Goal: Task Accomplishment & Management: Complete application form

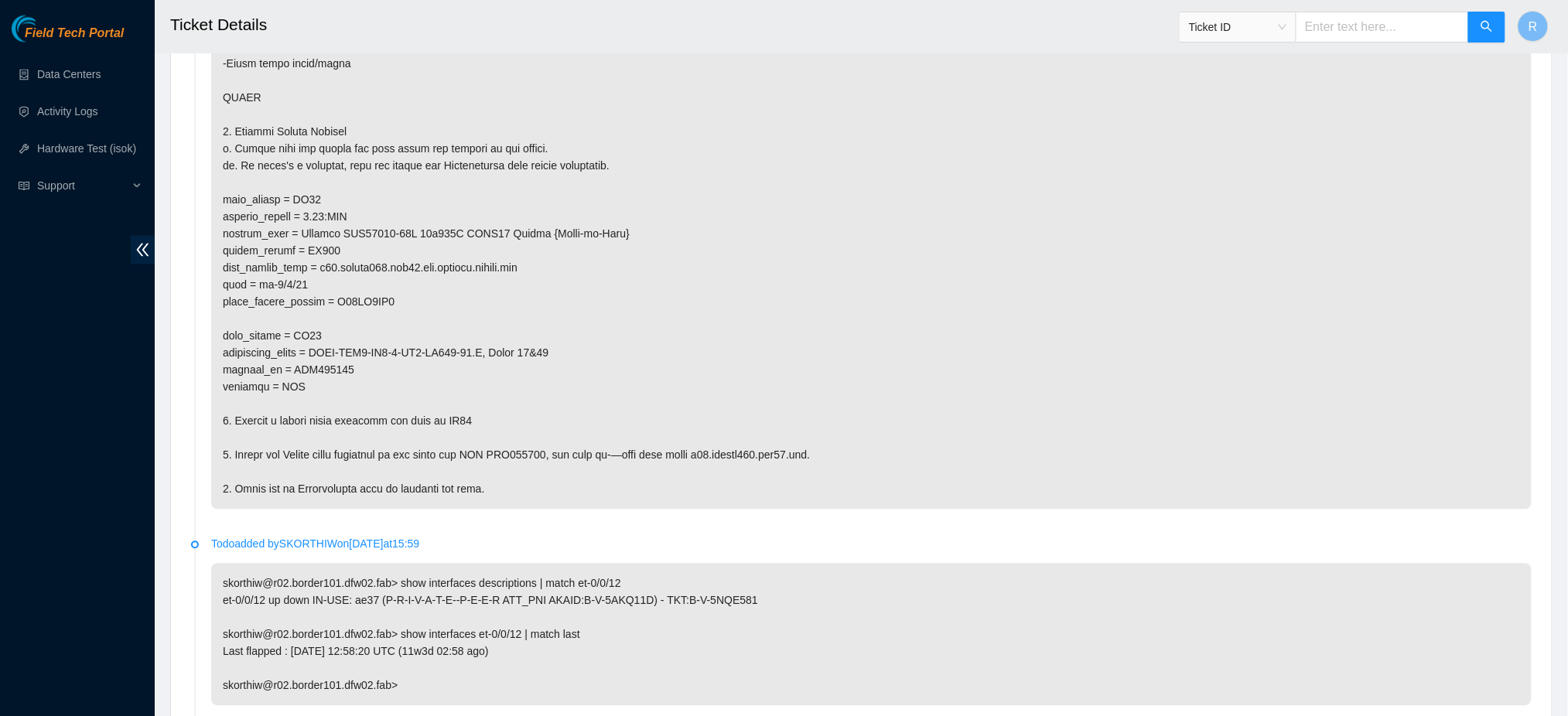
scroll to position [1031, 0]
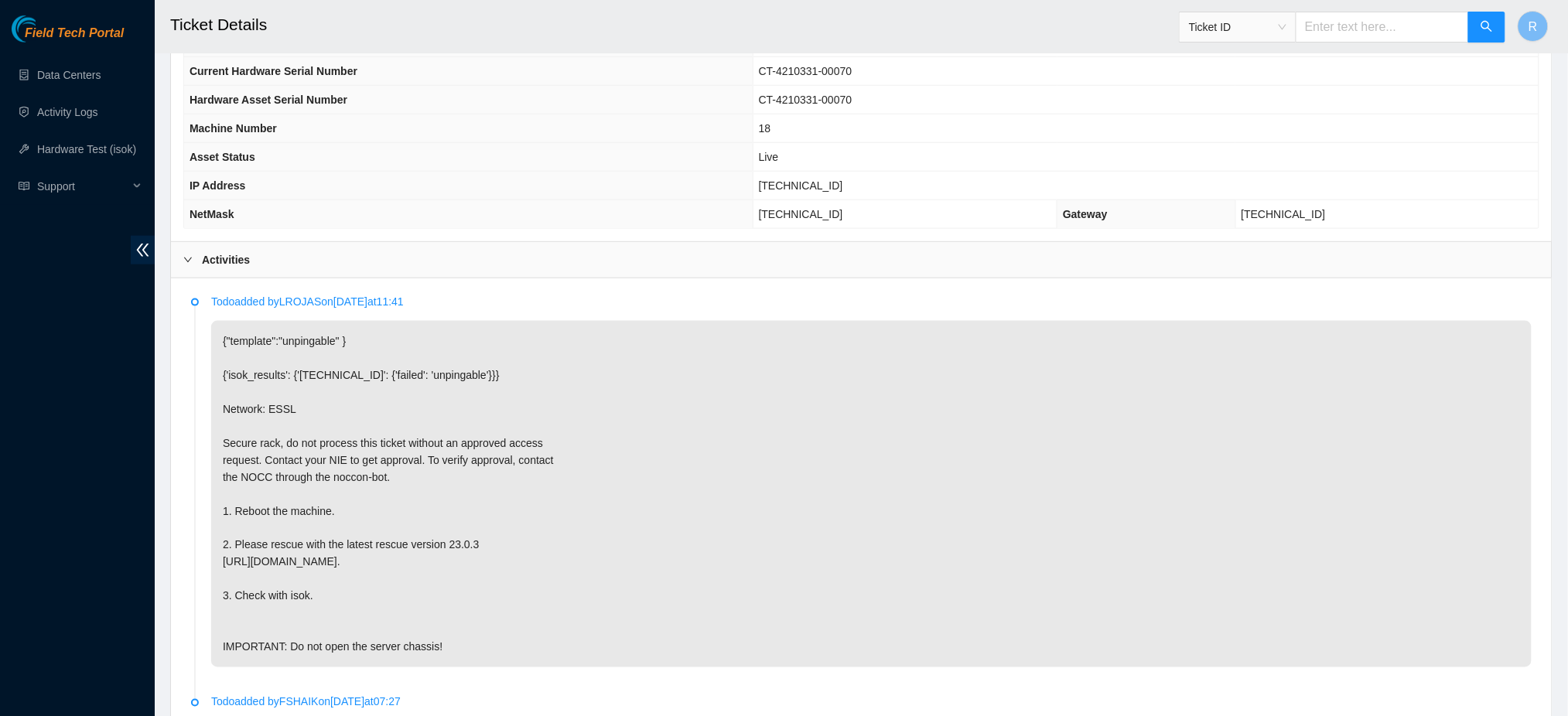
scroll to position [515, 0]
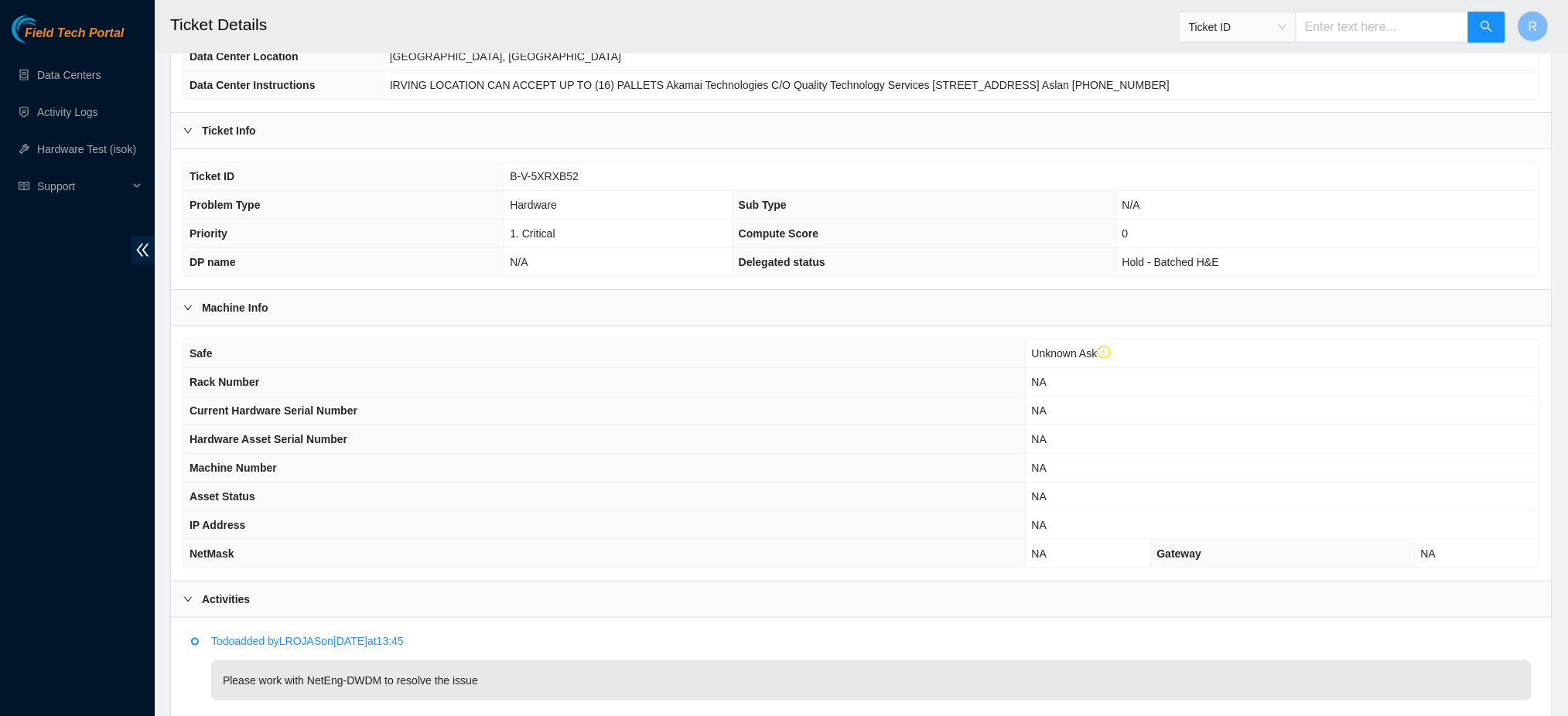
scroll to position [414, 0]
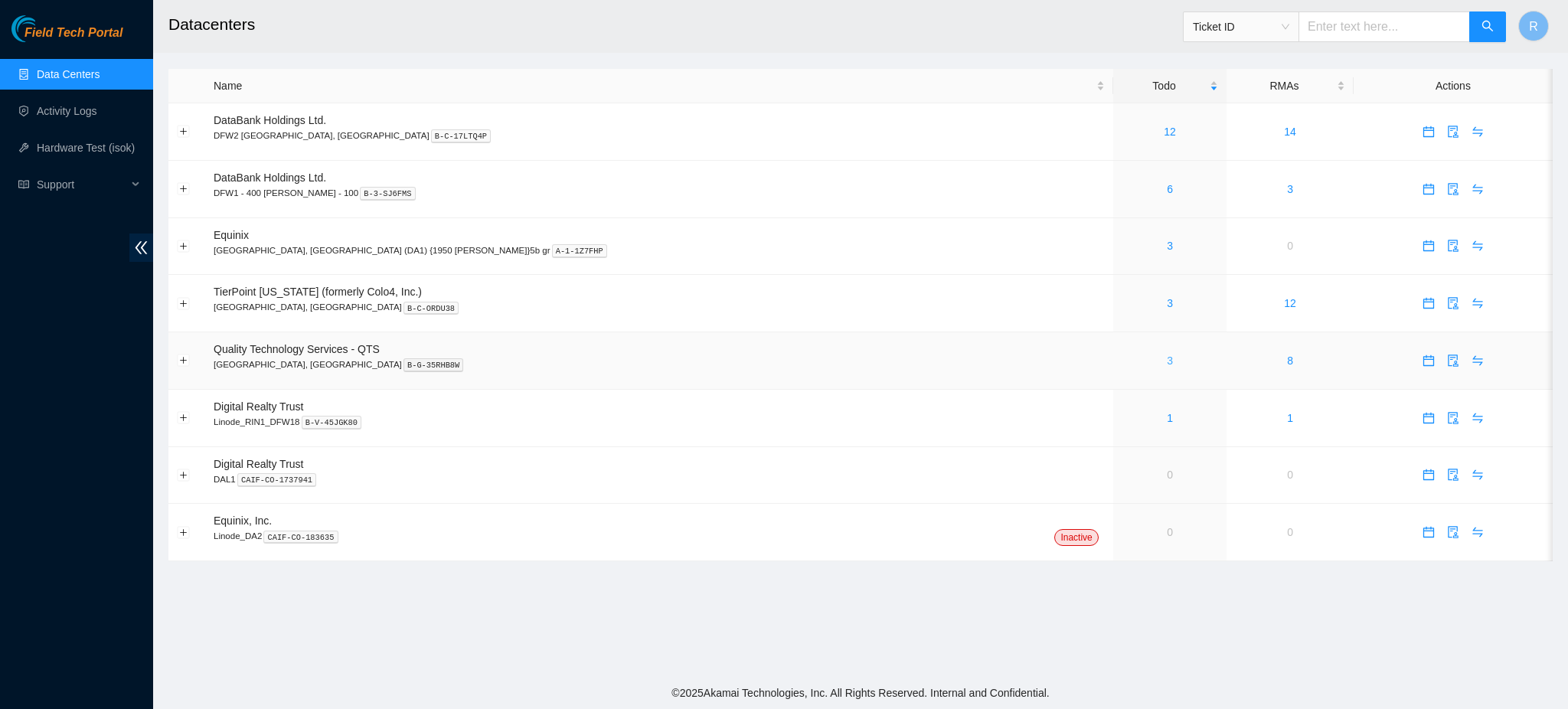
click at [1167, 360] on link "3" at bounding box center [1170, 360] width 6 height 12
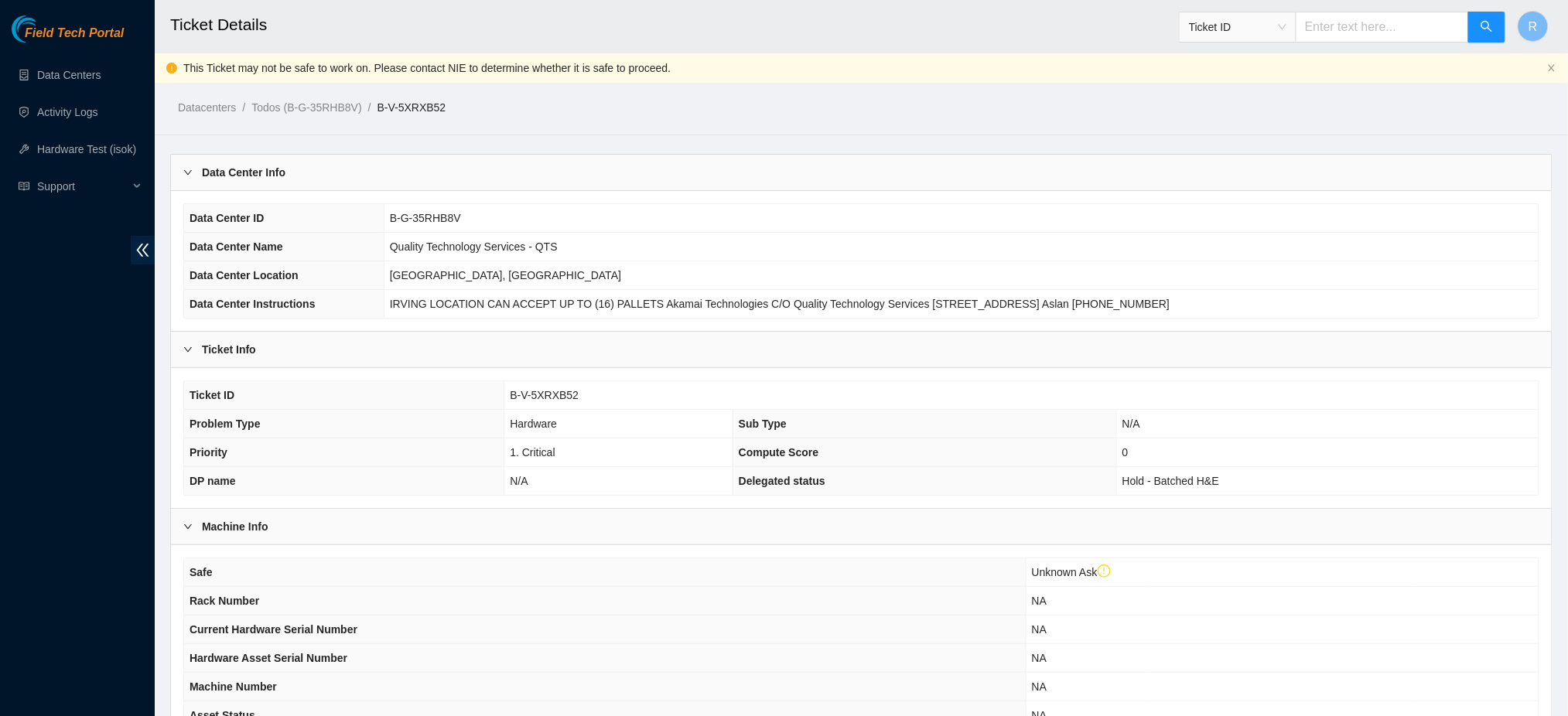
scroll to position [278, 0]
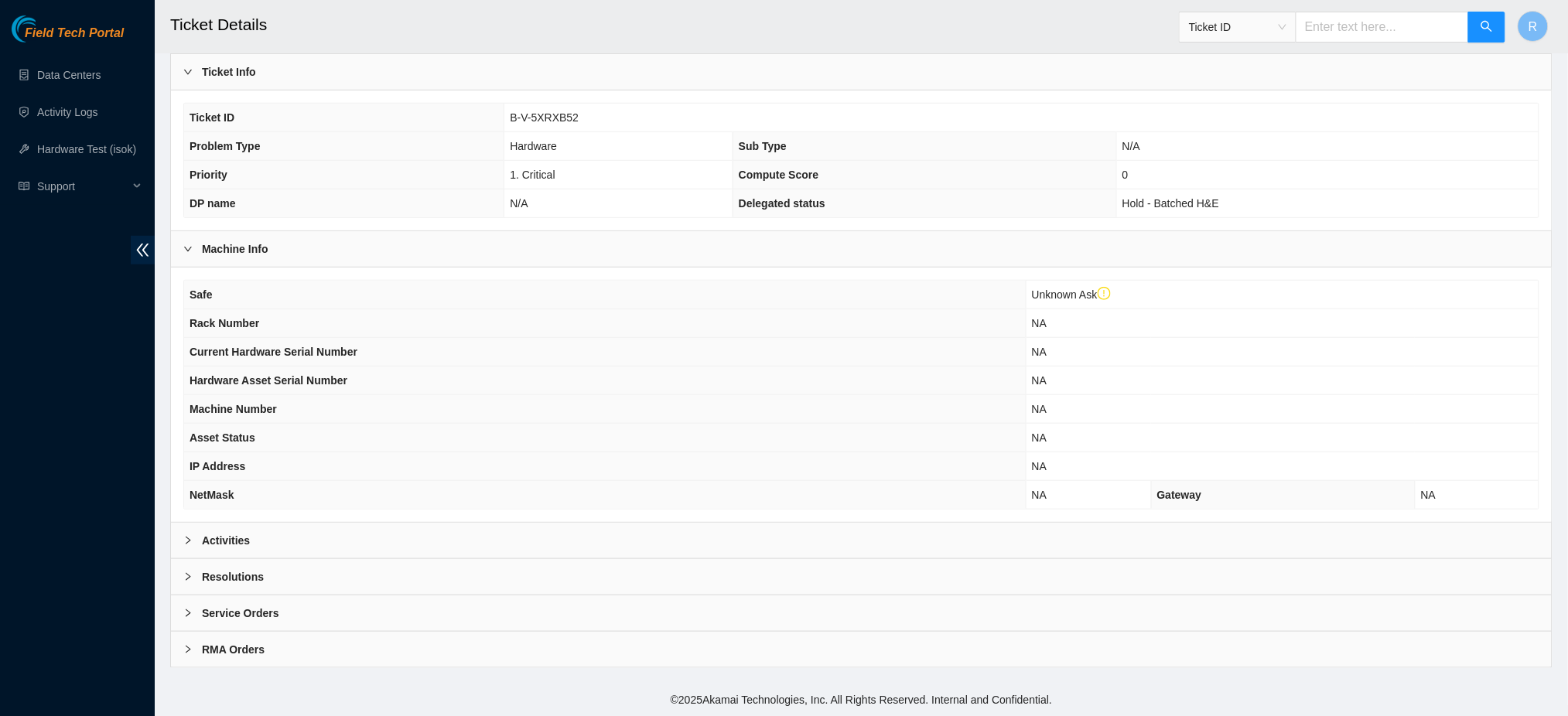
click at [368, 537] on div "Activities" at bounding box center [861, 540] width 1380 height 36
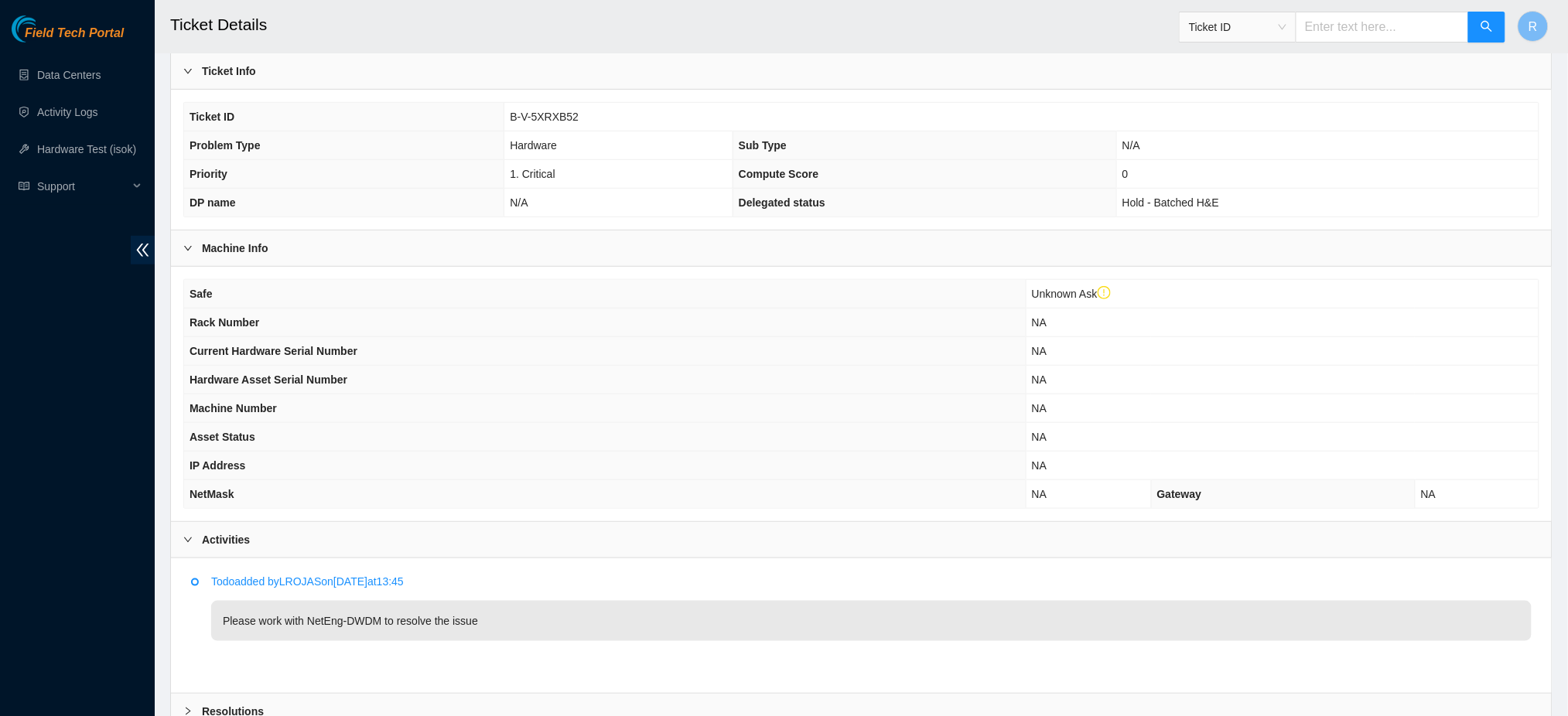
scroll to position [414, 0]
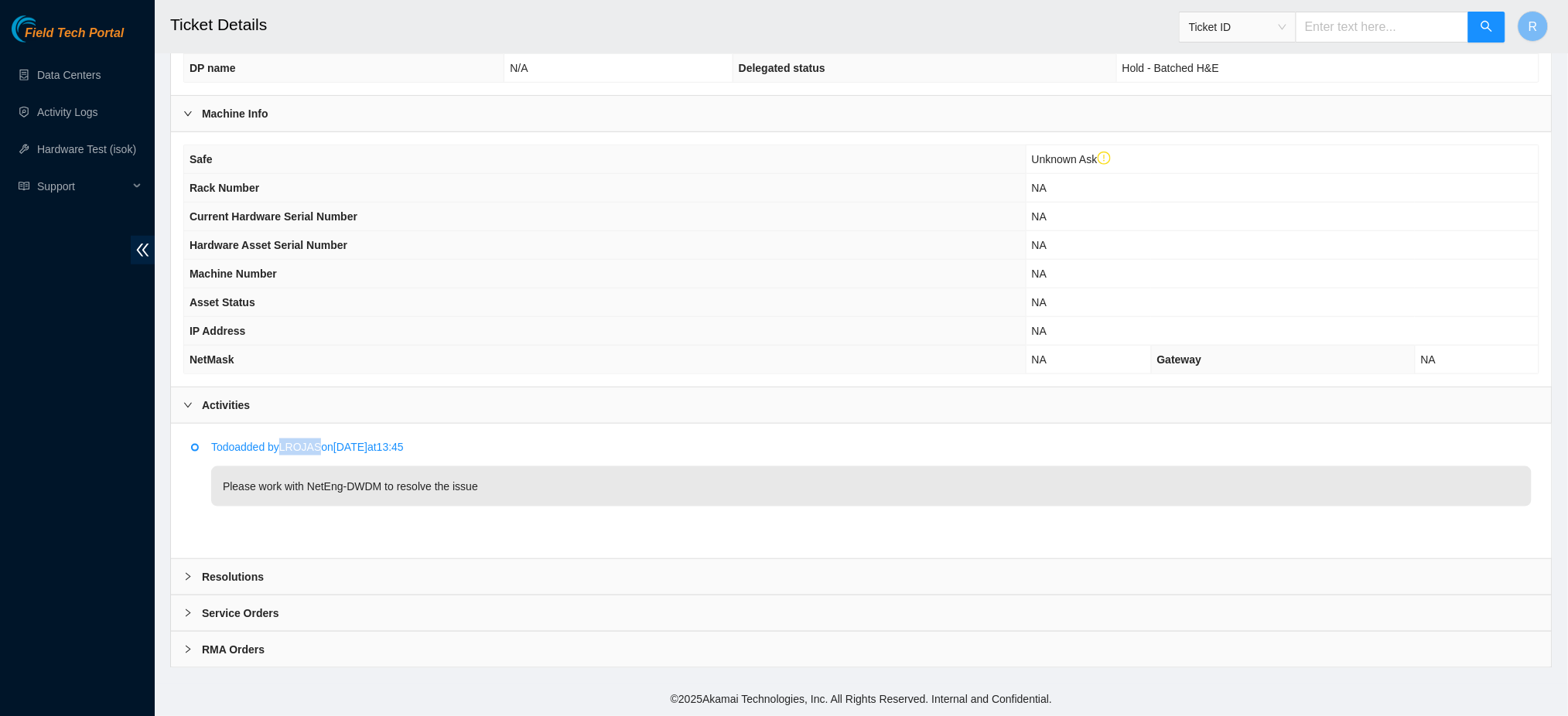
drag, startPoint x: 287, startPoint y: 446, endPoint x: 325, endPoint y: 449, distance: 38.1
click at [325, 449] on p "Todo added by LROJAS on 2025-10-06 at 13:45" at bounding box center [872, 447] width 1321 height 17
copy p "LROJAS"
drag, startPoint x: 363, startPoint y: 2, endPoint x: 282, endPoint y: 306, distance: 314.6
click at [246, 295] on th "Asset Status" at bounding box center [605, 302] width 842 height 29
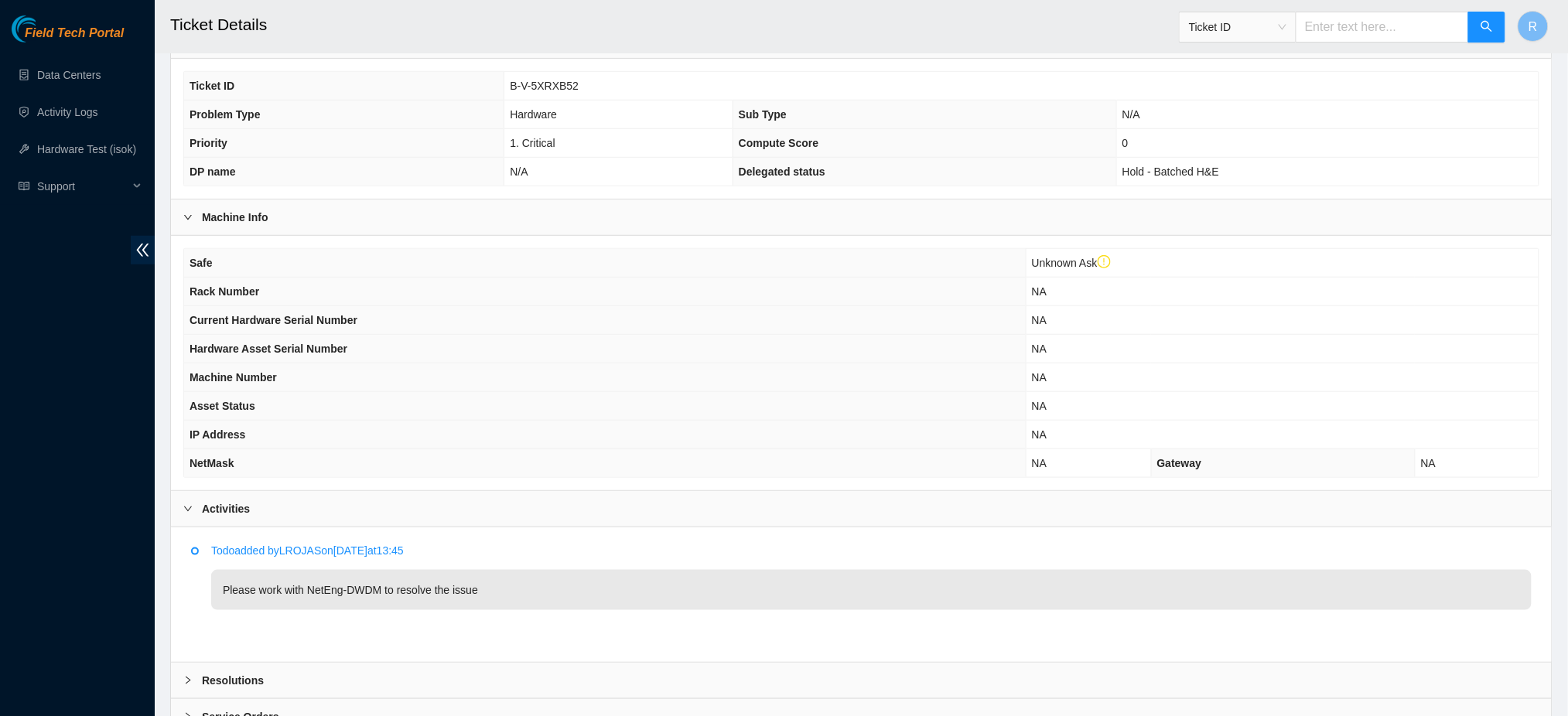
scroll to position [207, 0]
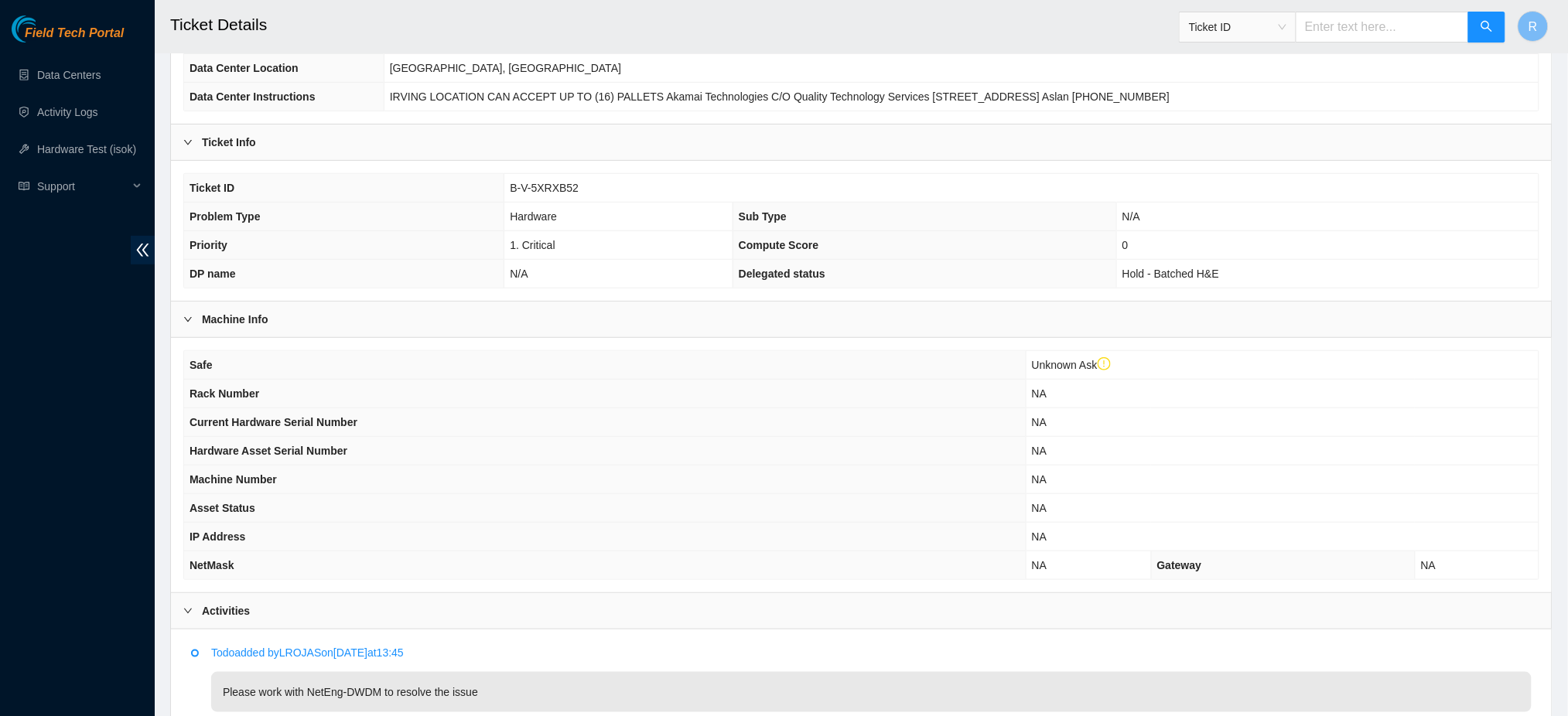
click at [559, 184] on span "B-V-5XRXB52" at bounding box center [544, 187] width 69 height 12
copy span "B-V-5XRXB52"
click at [571, 202] on td "Hardware" at bounding box center [618, 216] width 228 height 29
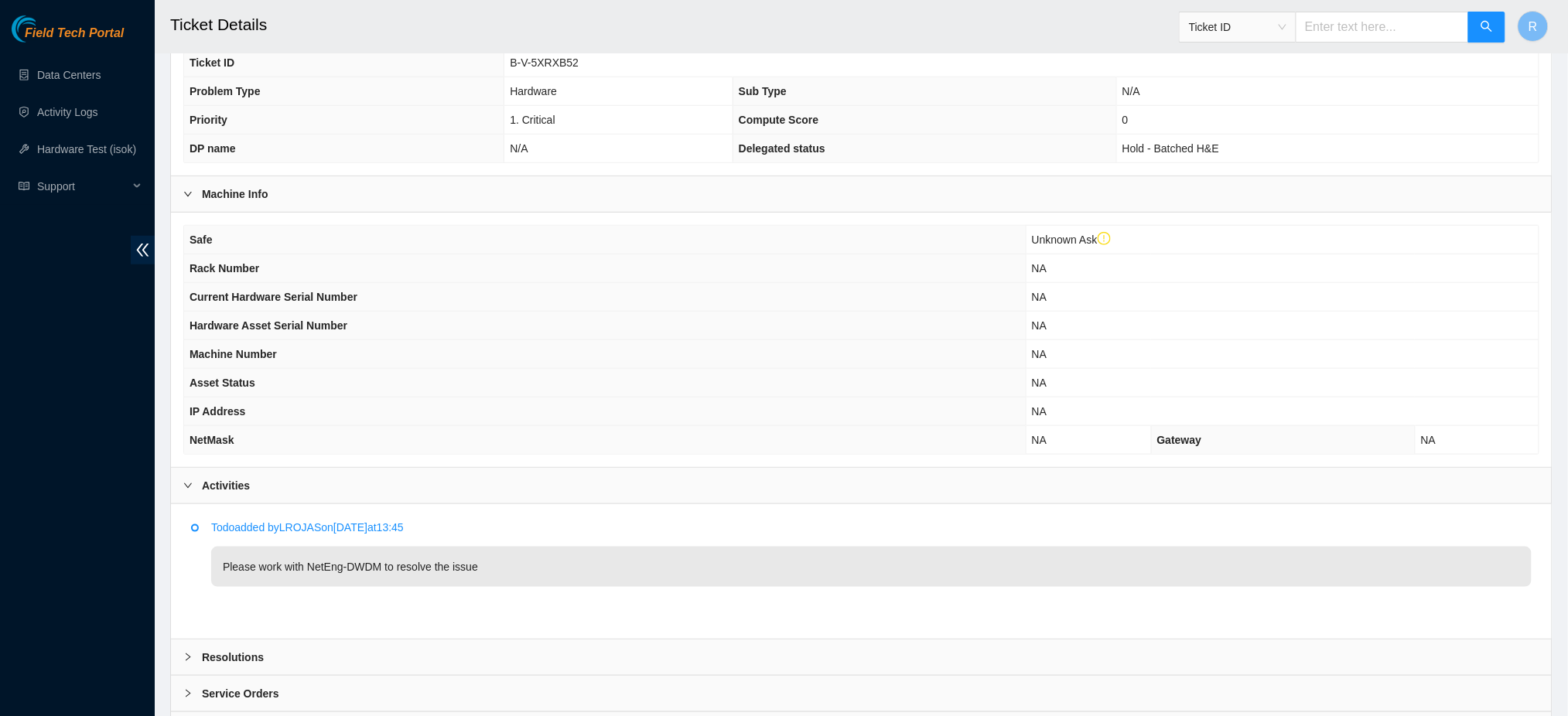
scroll to position [414, 0]
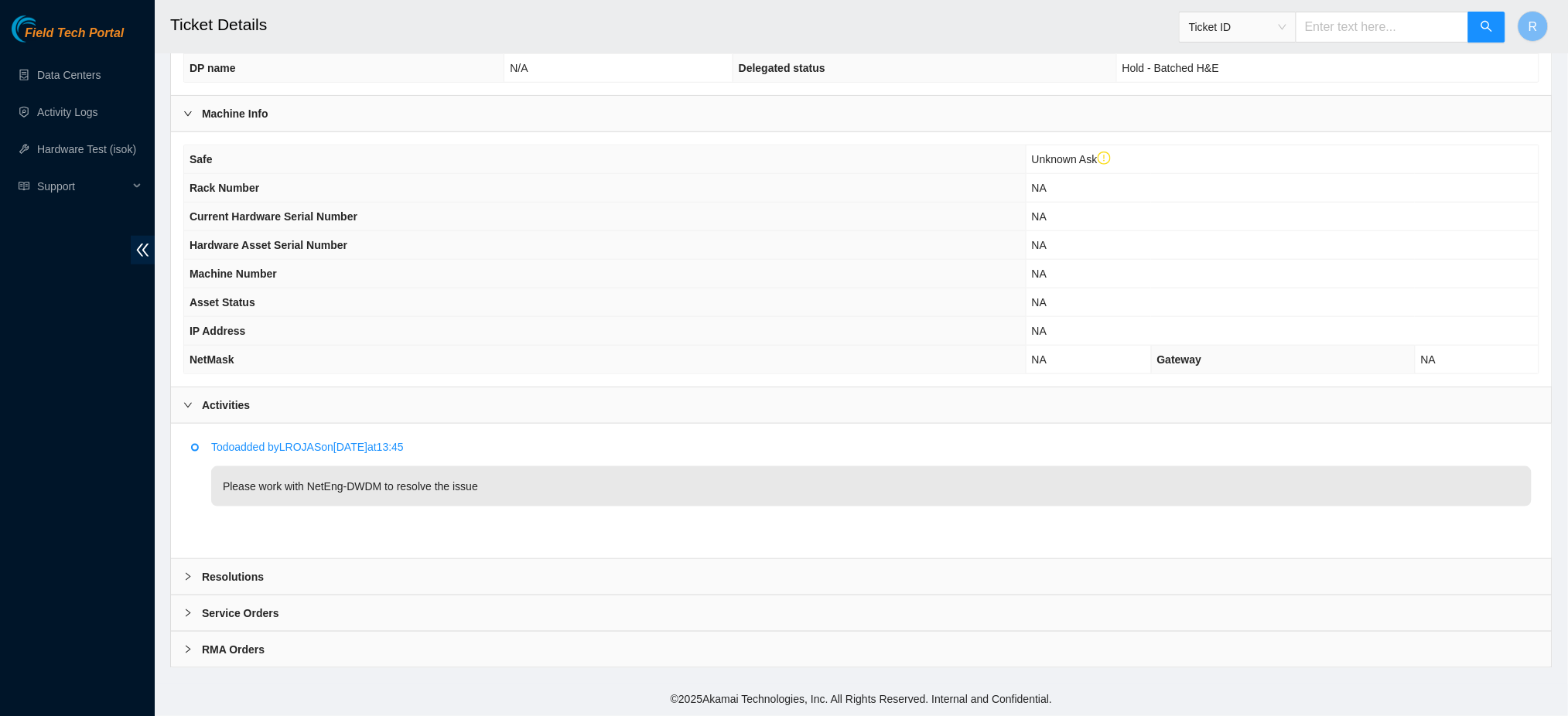
click at [275, 579] on div "Resolutions" at bounding box center [861, 577] width 1380 height 36
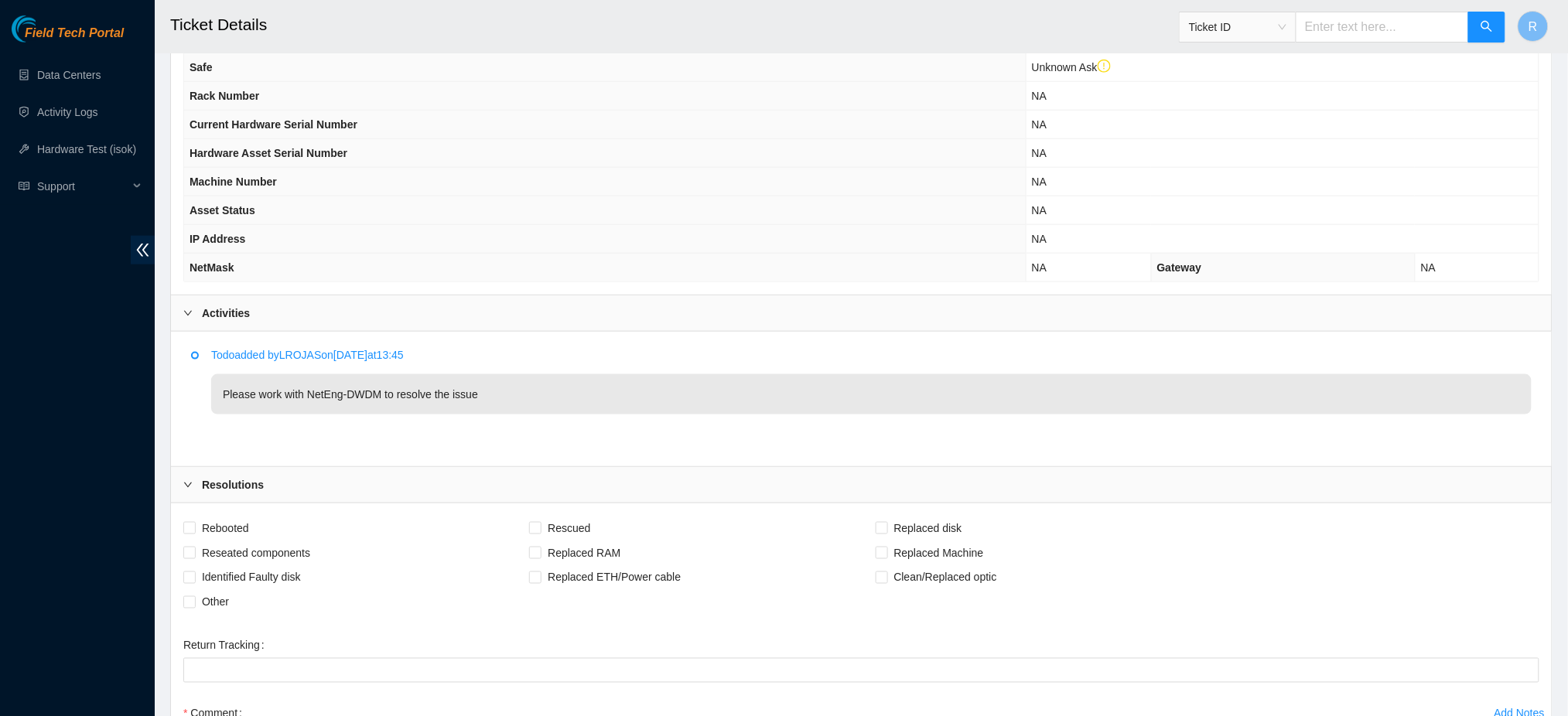
scroll to position [103, 0]
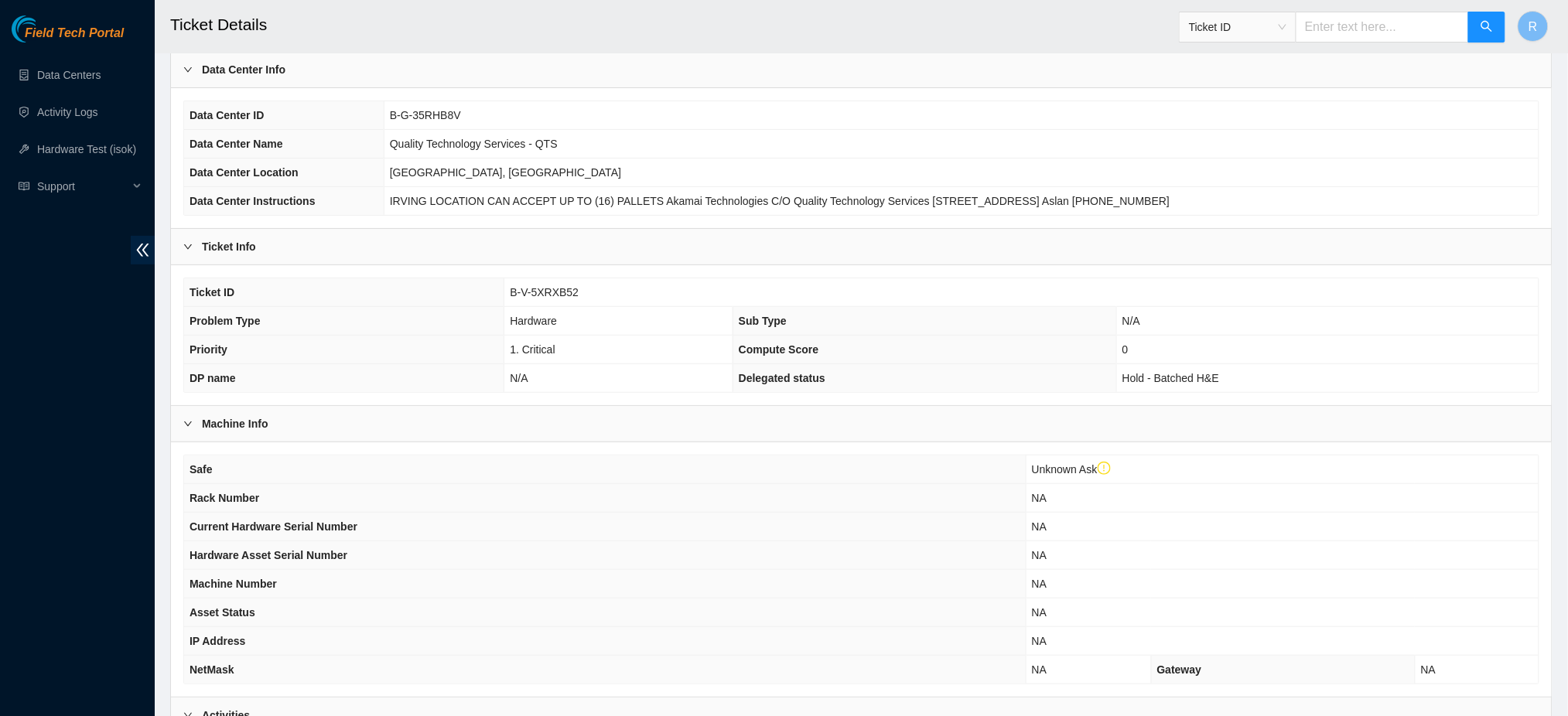
click at [551, 291] on span "B-V-5XRXB52" at bounding box center [544, 292] width 69 height 12
click at [552, 290] on span "B-V-5XRXB52" at bounding box center [544, 292] width 69 height 12
copy span "B-V-5XRXB52"
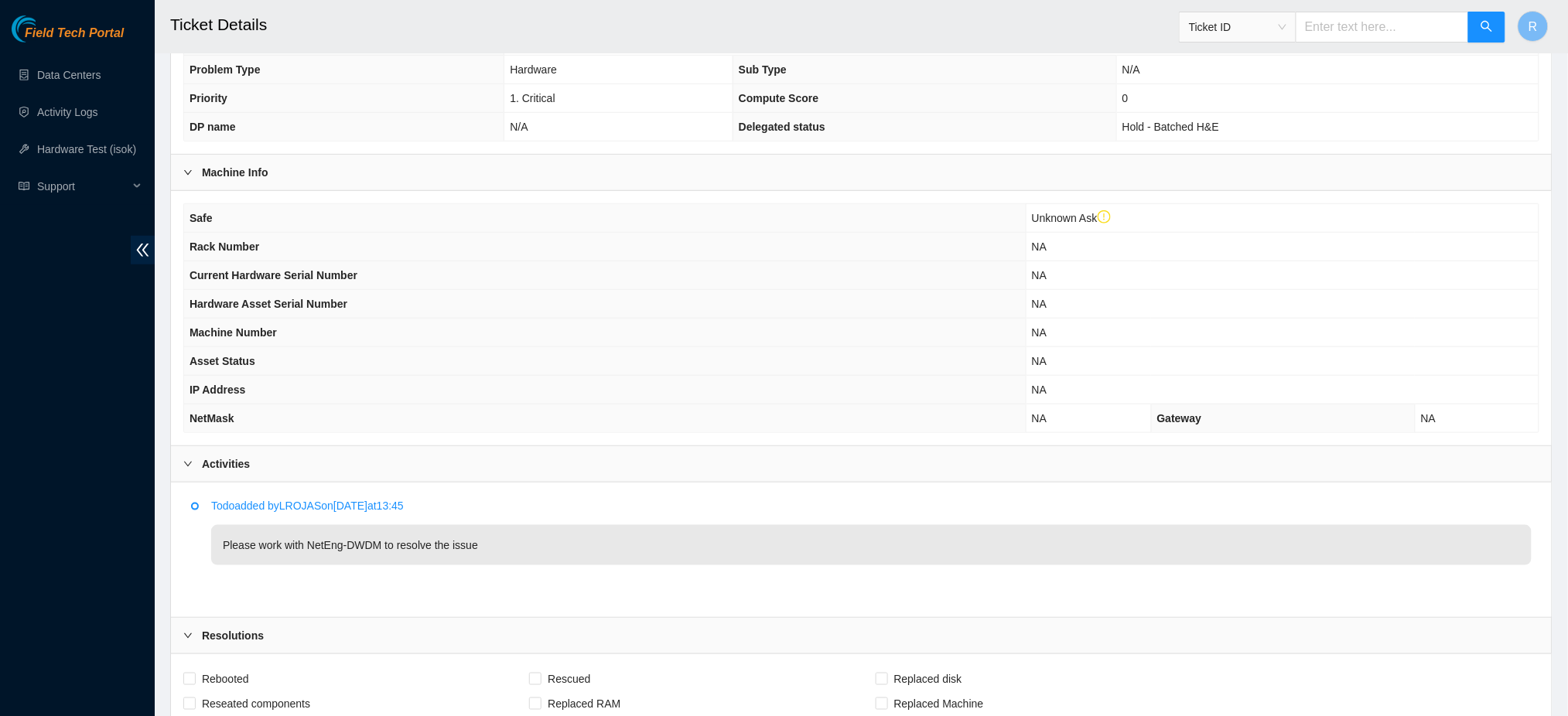
scroll to position [391, 0]
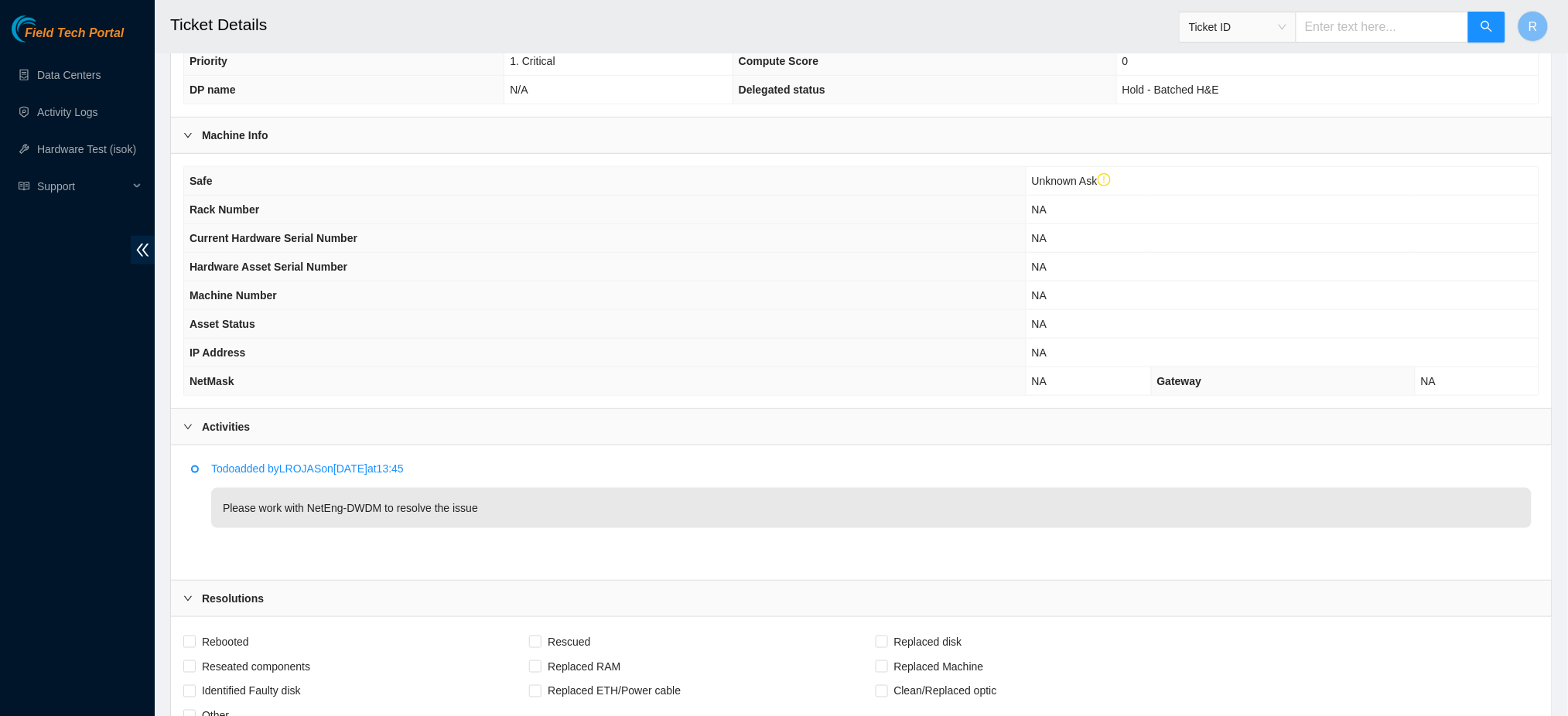
click at [405, 506] on p "Please work with NetEng-DWDM to resolve the issue" at bounding box center [872, 508] width 1321 height 40
drag, startPoint x: 405, startPoint y: 506, endPoint x: 491, endPoint y: 560, distance: 101.5
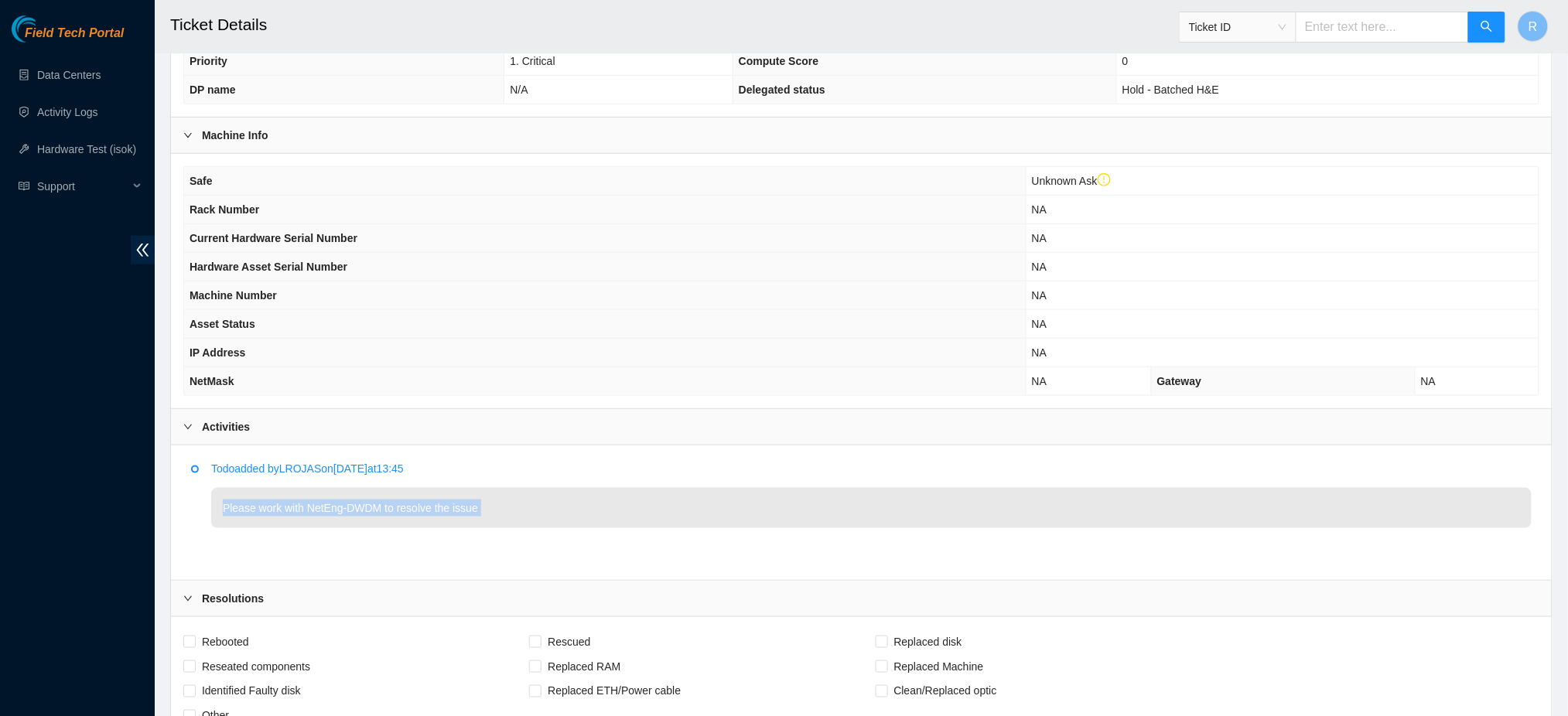
click at [491, 559] on li "Todo added by LROJAS on 2025-10-06 at 13:45 Please work with NetEng-DWDM to res…" at bounding box center [862, 513] width 1341 height 95
click at [496, 516] on p "Please work with NetEng-DWDM to resolve the issue" at bounding box center [872, 508] width 1321 height 40
drag, startPoint x: 496, startPoint y: 516, endPoint x: 167, endPoint y: 468, distance: 332.5
click at [167, 468] on main "Ticket Details Ticket ID R This Ticket may not be safe to work on. Please conta…" at bounding box center [861, 340] width 1413 height 1462
copy div "Todo added by LROJAS on 2025-10-06 at 13:45 Please work with NetEng-DWDM to res…"
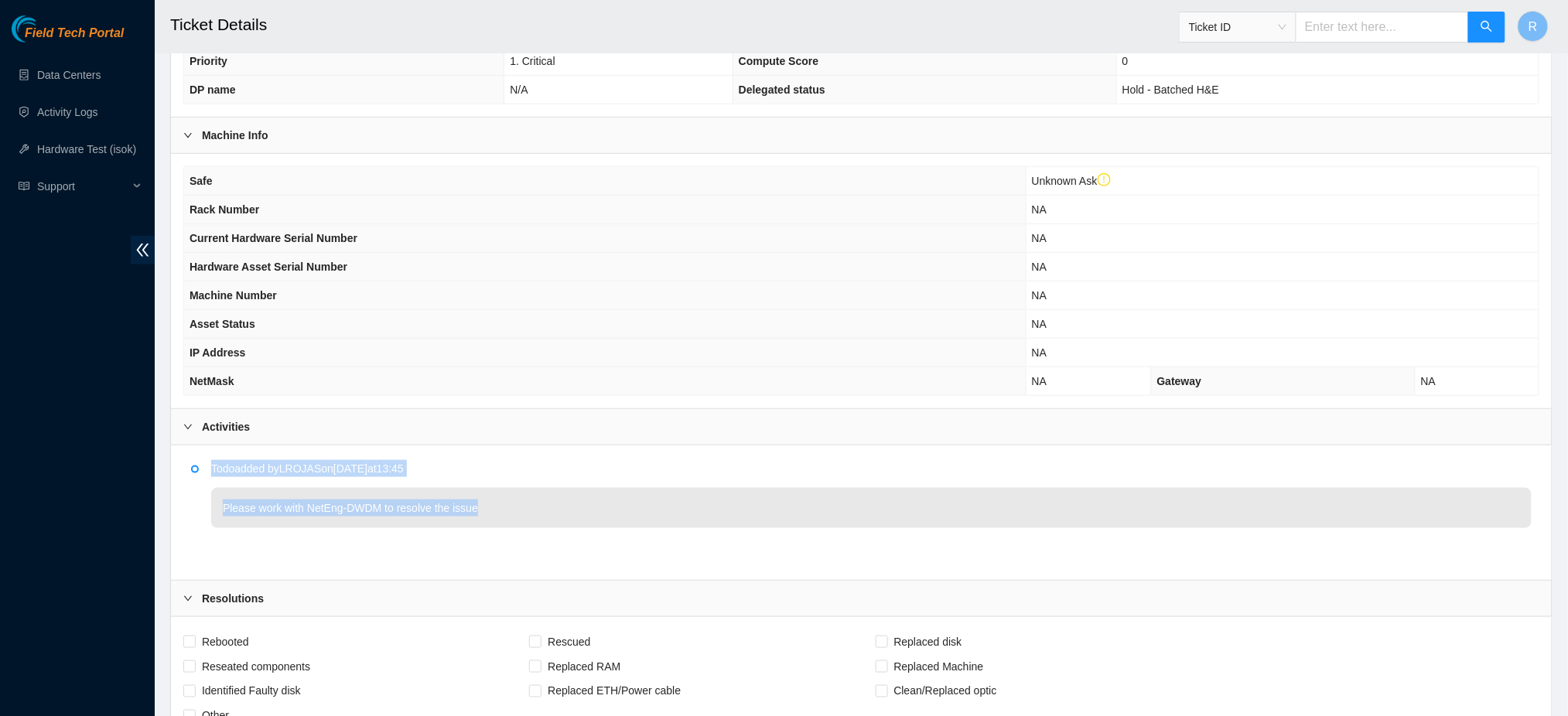
click at [706, 542] on li "Todo added by LROJAS on 2025-10-06 at 13:45 Please work with NetEng-DWDM to res…" at bounding box center [862, 513] width 1341 height 95
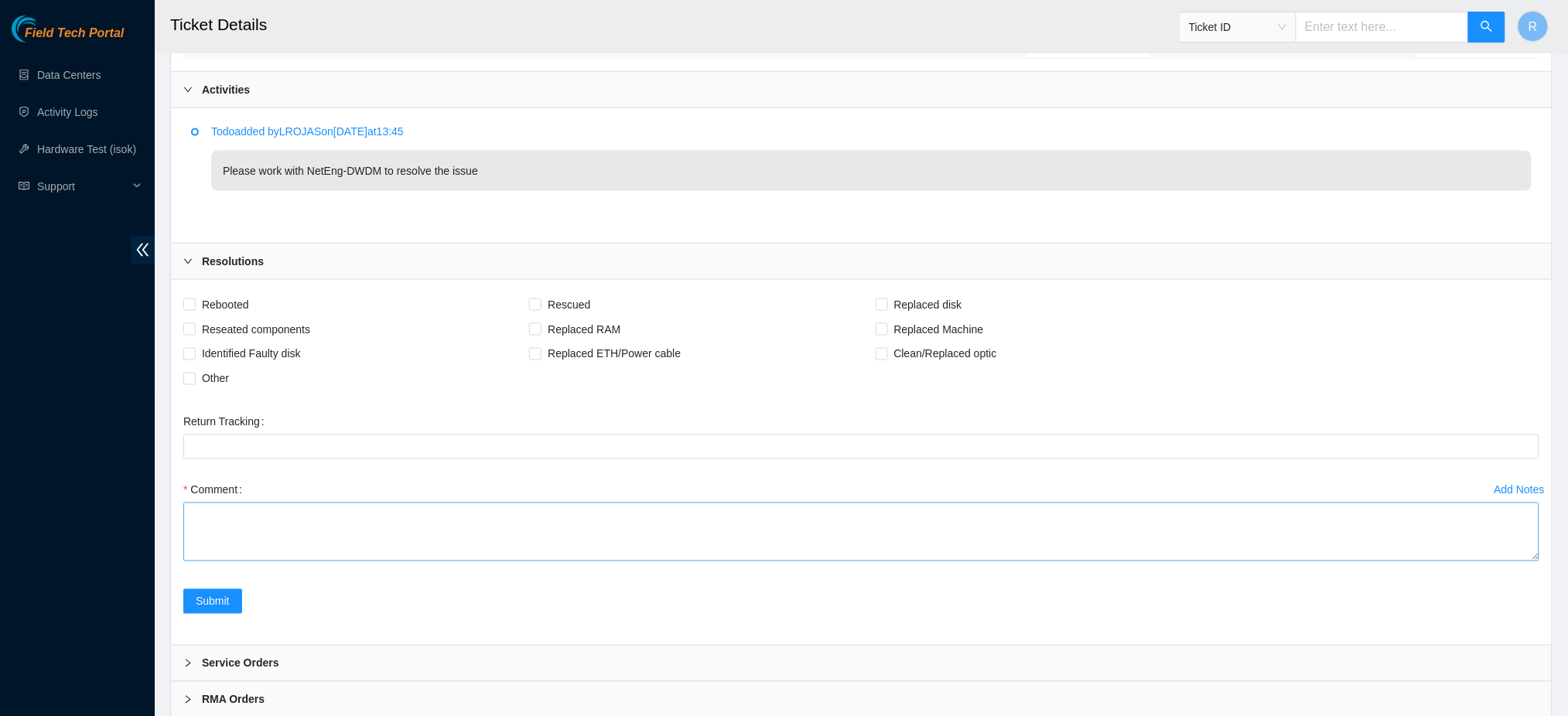
scroll to position [780, 0]
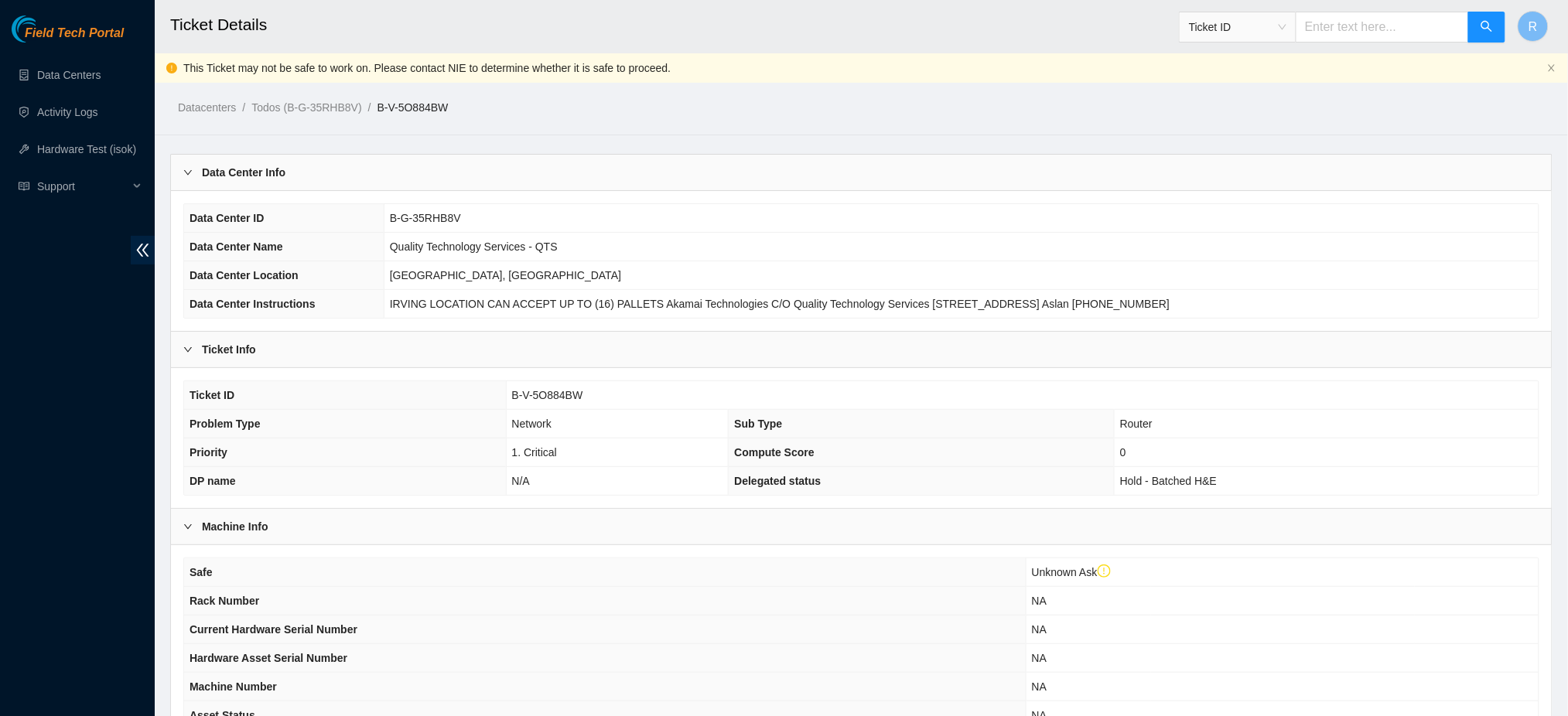
click at [332, 569] on th "Safe" at bounding box center [605, 572] width 842 height 29
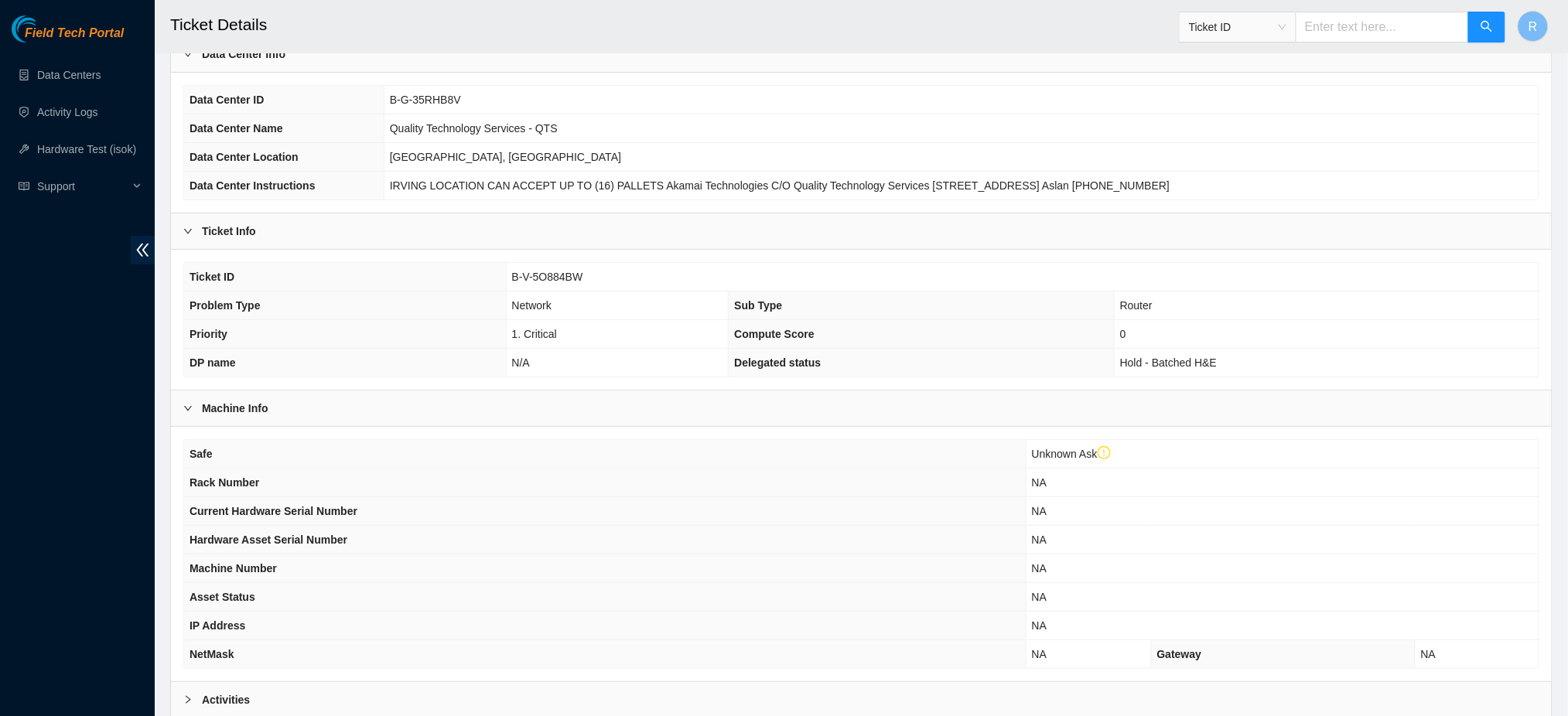
scroll to position [278, 0]
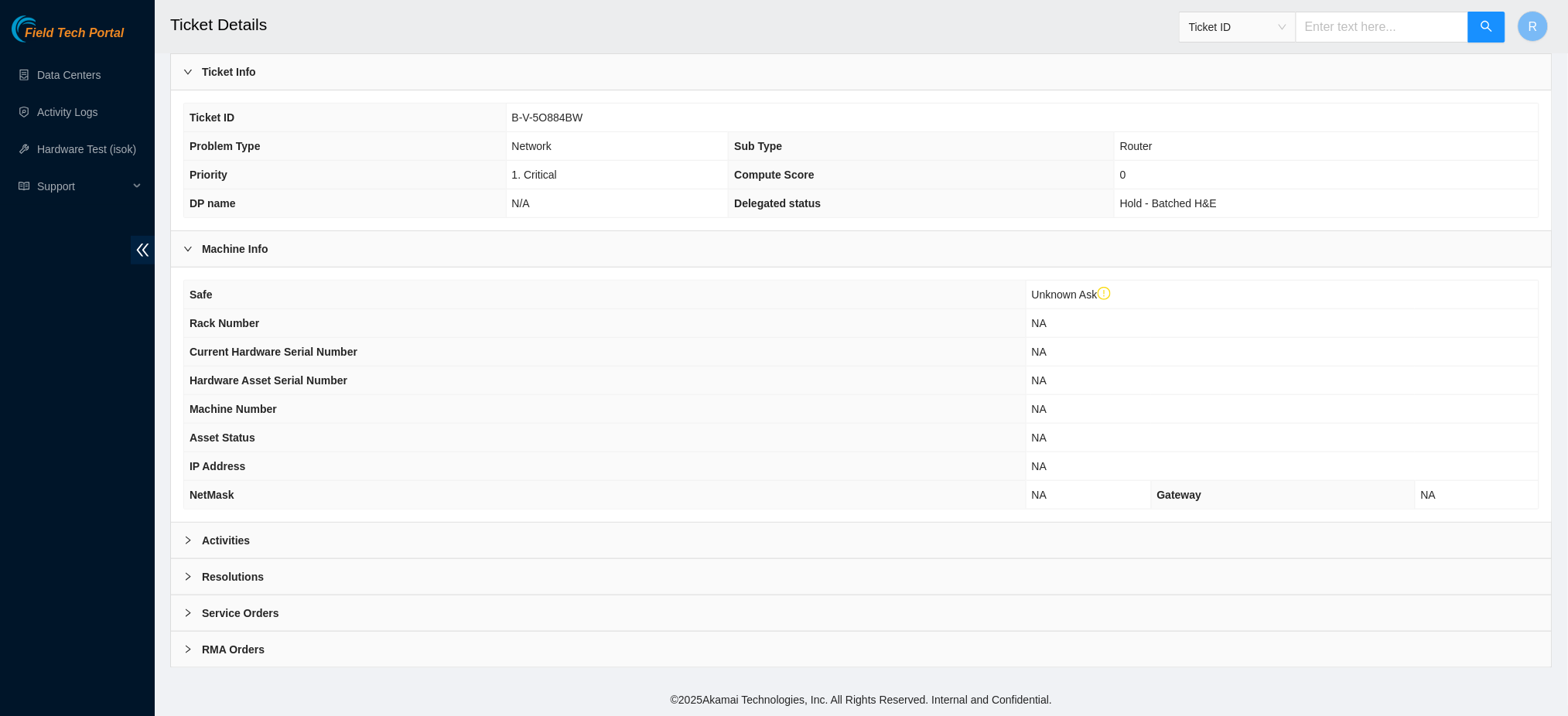
drag, startPoint x: 309, startPoint y: 539, endPoint x: 485, endPoint y: 516, distance: 177.5
click at [311, 539] on div "Activities" at bounding box center [861, 540] width 1380 height 36
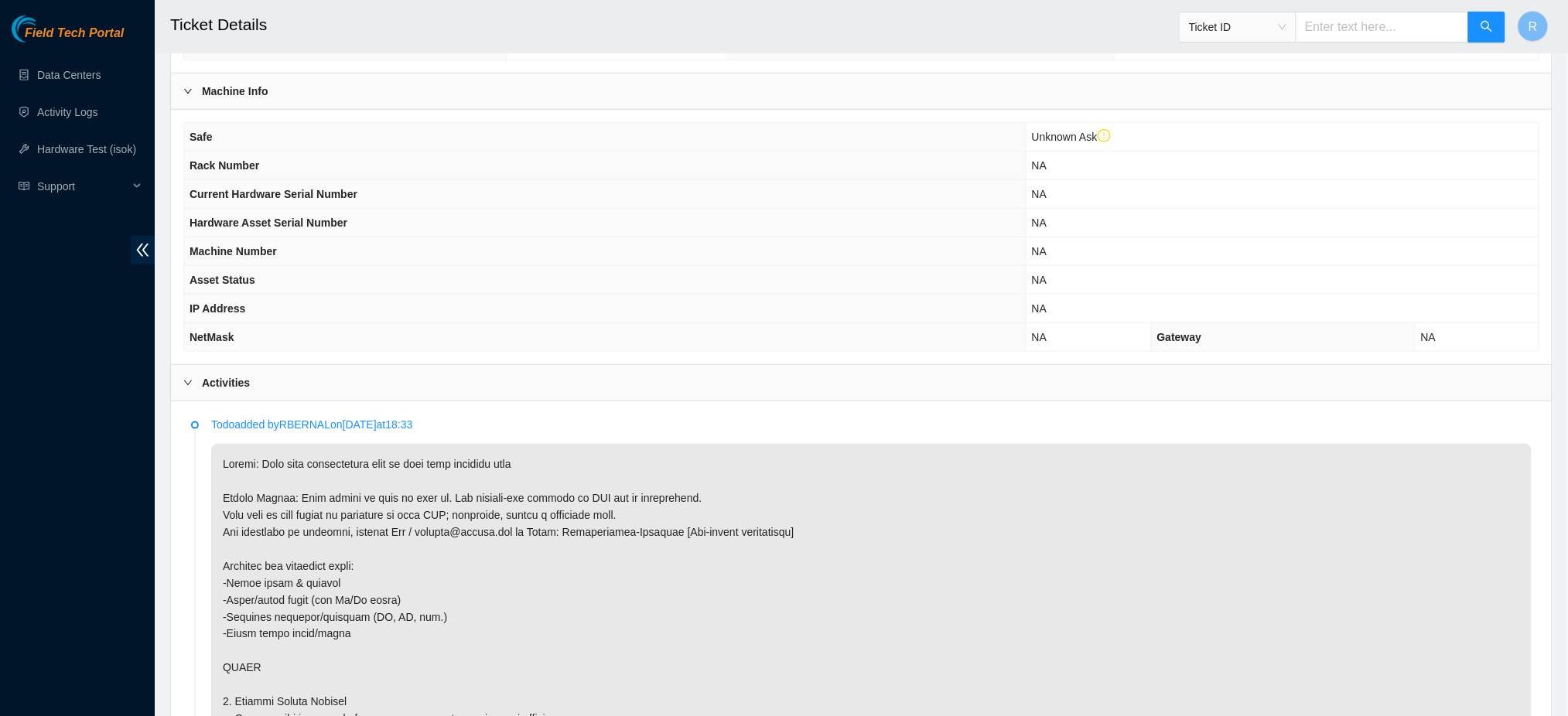
scroll to position [0, 0]
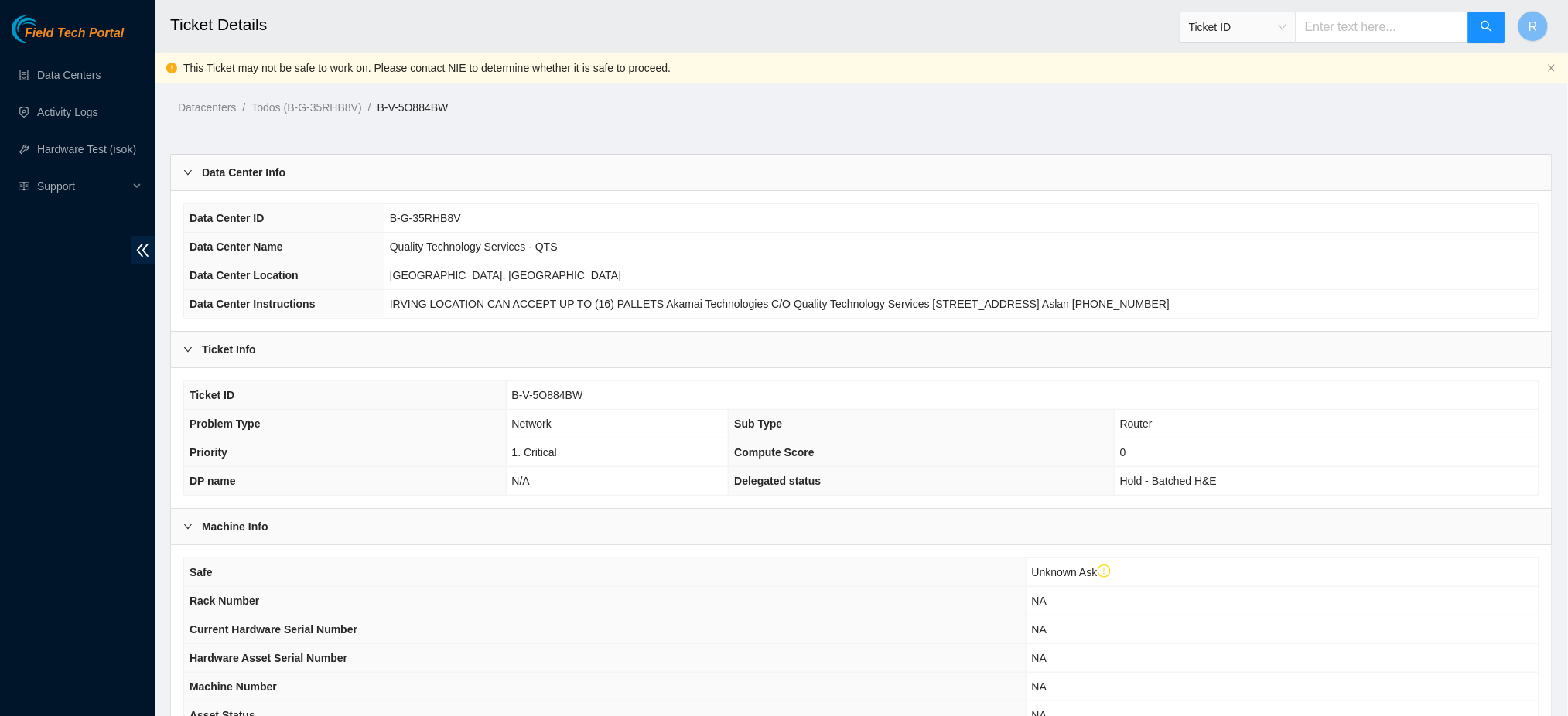
click at [551, 391] on span "B-V-5O884BW" at bounding box center [547, 395] width 71 height 12
copy span "B-V-5O884BW"
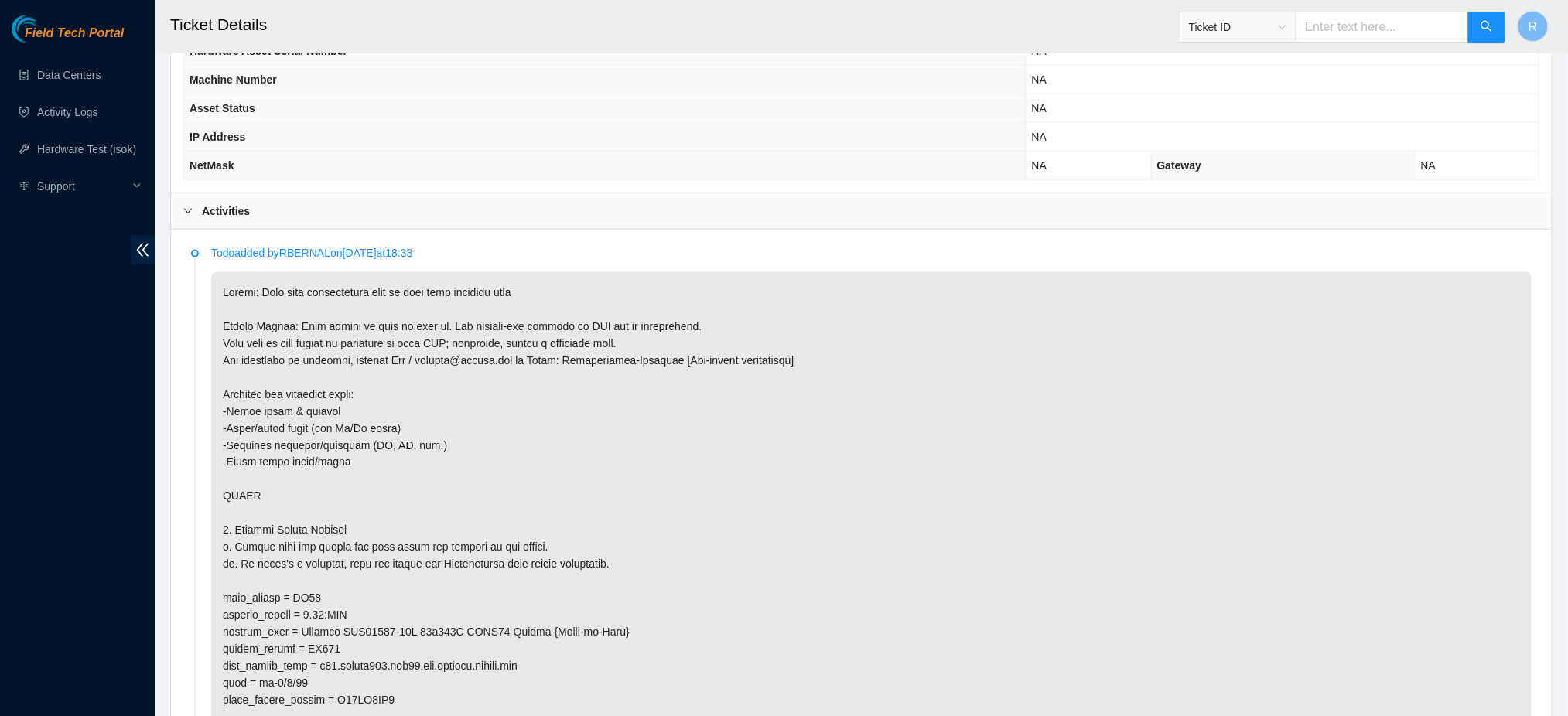
scroll to position [709, 0]
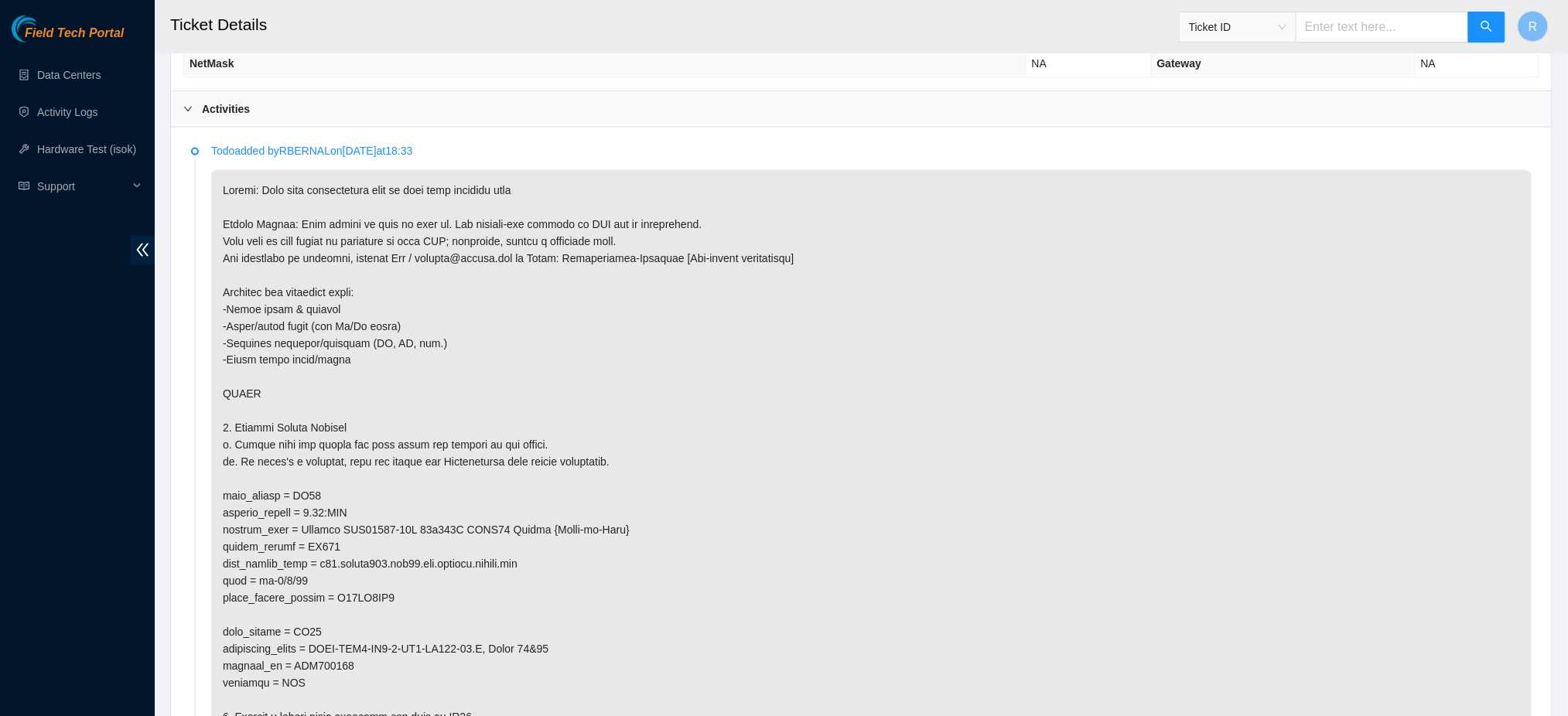
click at [793, 434] on p at bounding box center [872, 488] width 1321 height 635
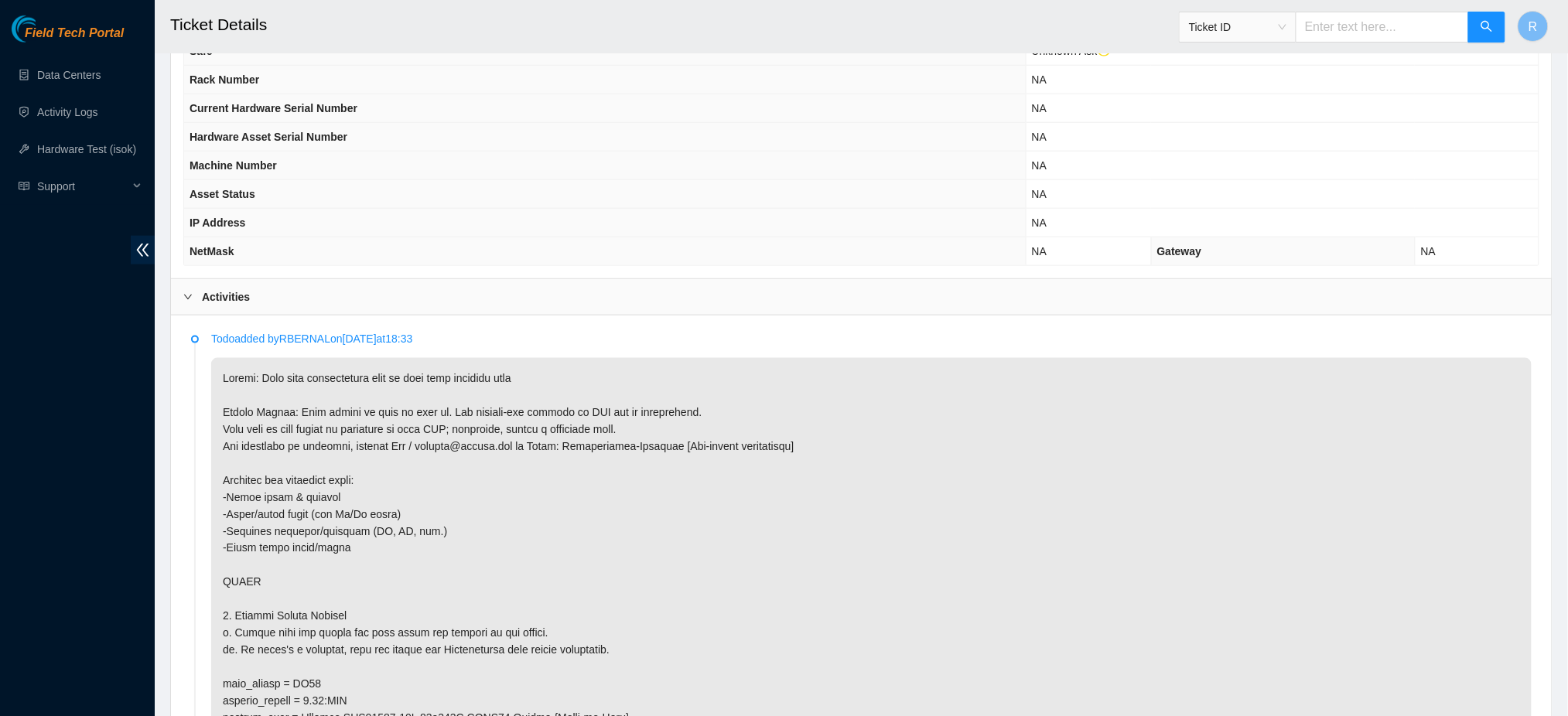
scroll to position [618, 0]
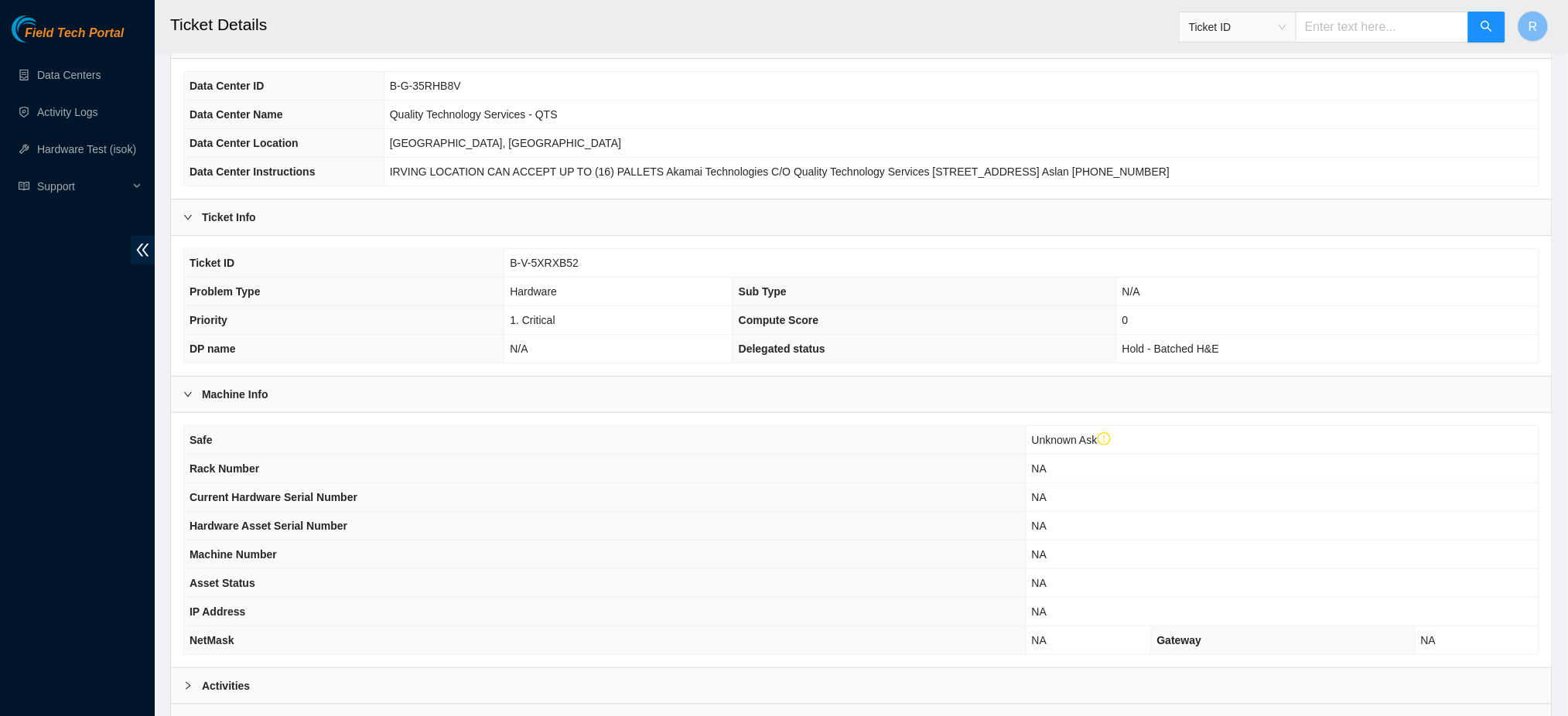
scroll to position [278, 0]
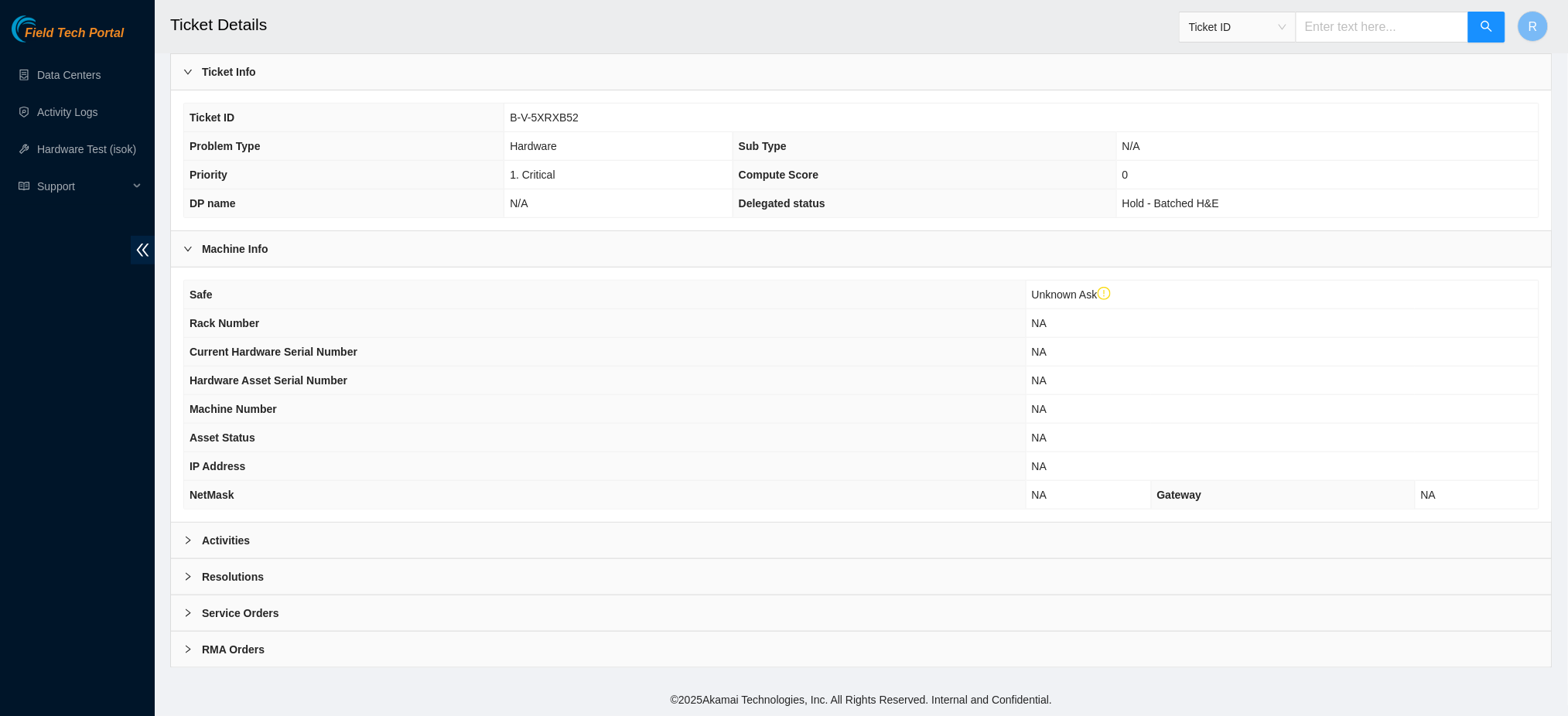
click at [249, 580] on b "Resolutions" at bounding box center [232, 576] width 62 height 17
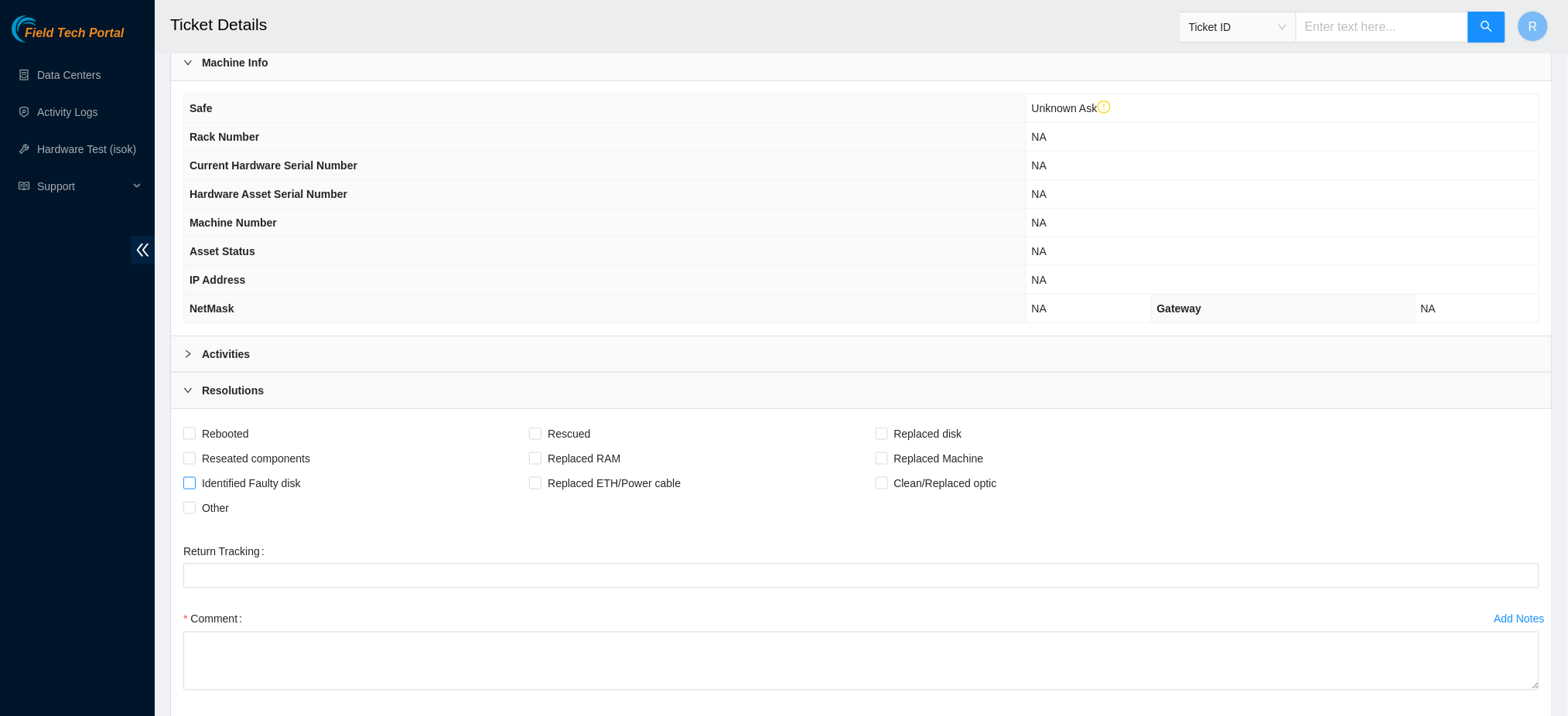
scroll to position [644, 0]
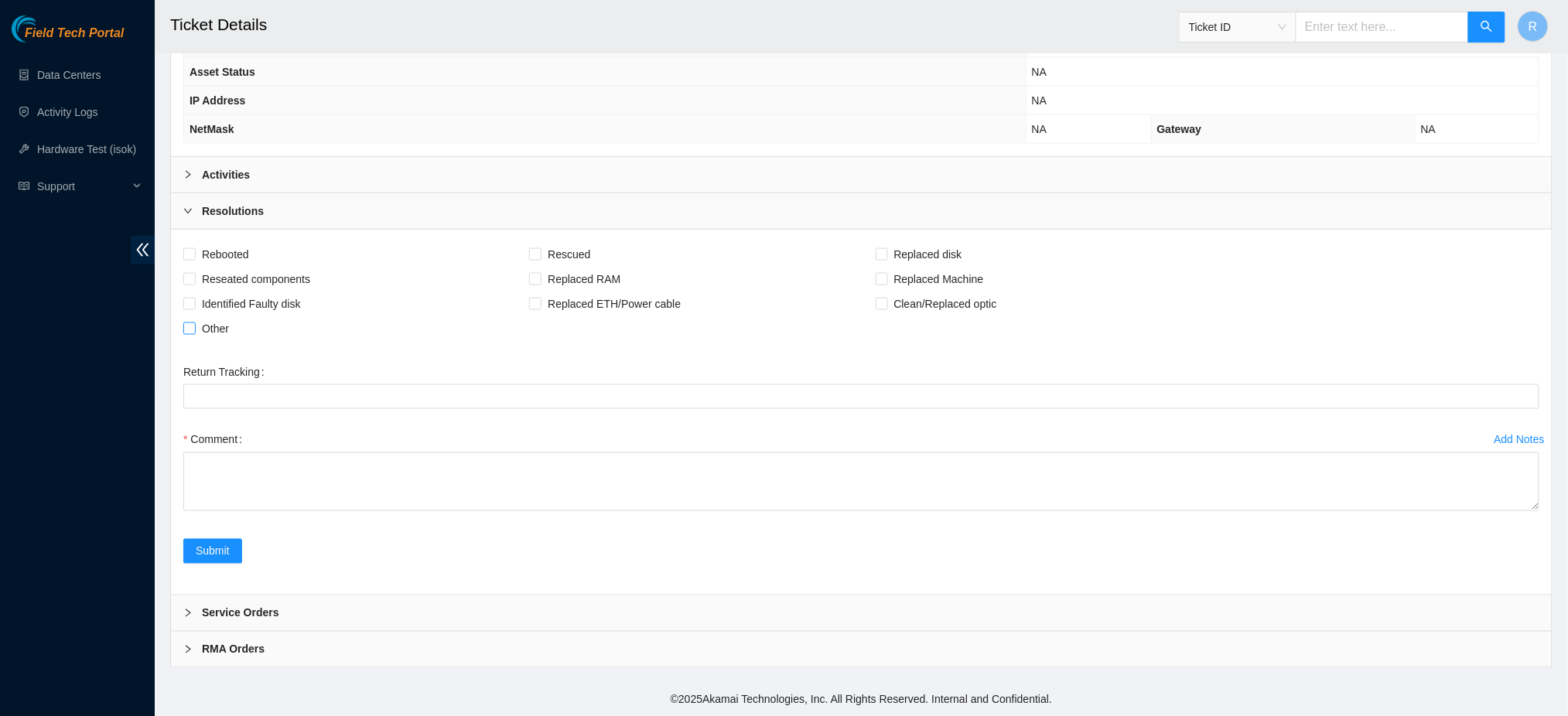
click at [214, 331] on span "Other" at bounding box center [215, 328] width 40 height 25
click at [195, 331] on input "Other" at bounding box center [189, 327] width 11 height 11
checkbox input "true"
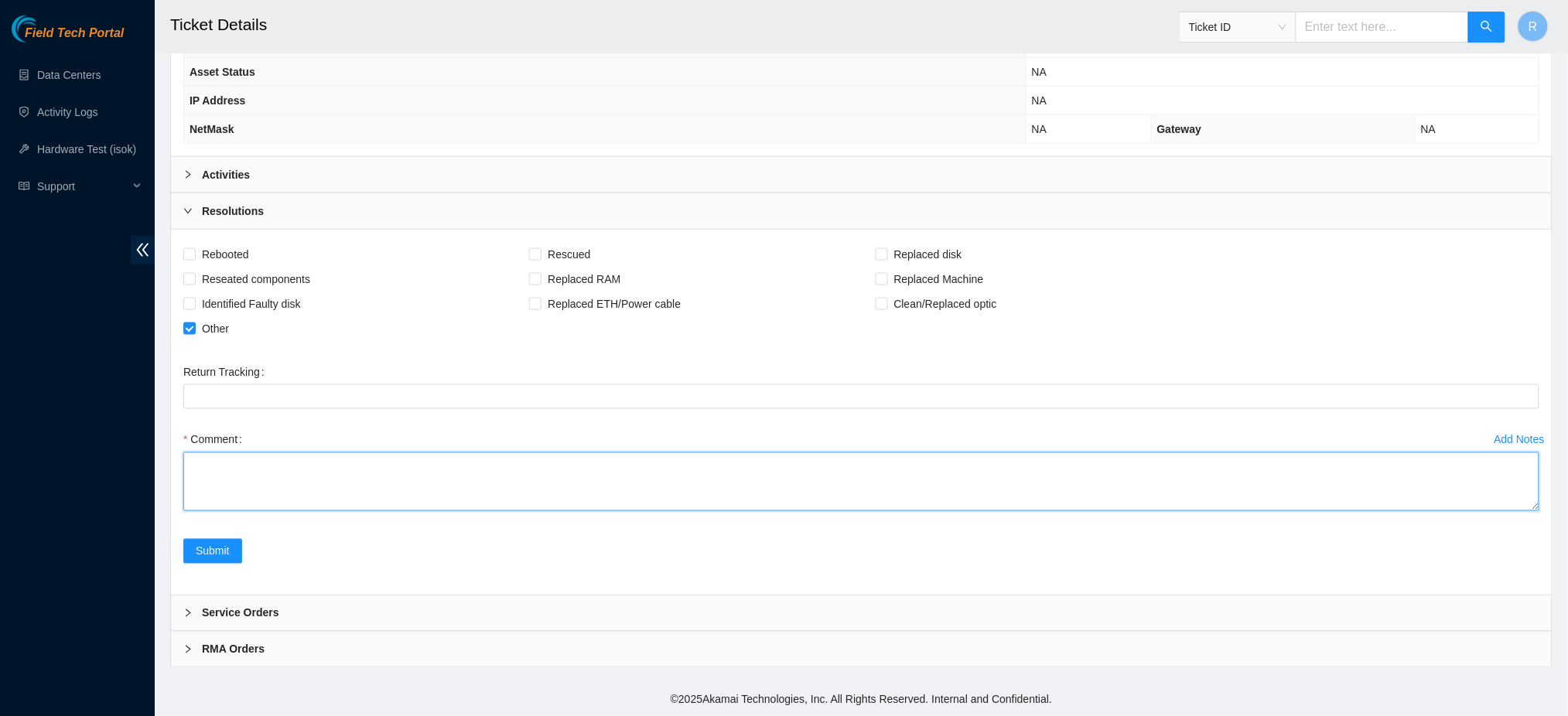
click at [260, 474] on textarea "Comment" at bounding box center [861, 482] width 1356 height 59
paste textarea "per DWDM team, alert is no longer active and no further investigation is needed…"
type textarea "per DWDM team, alert is no longer active and no further investigation is needed…"
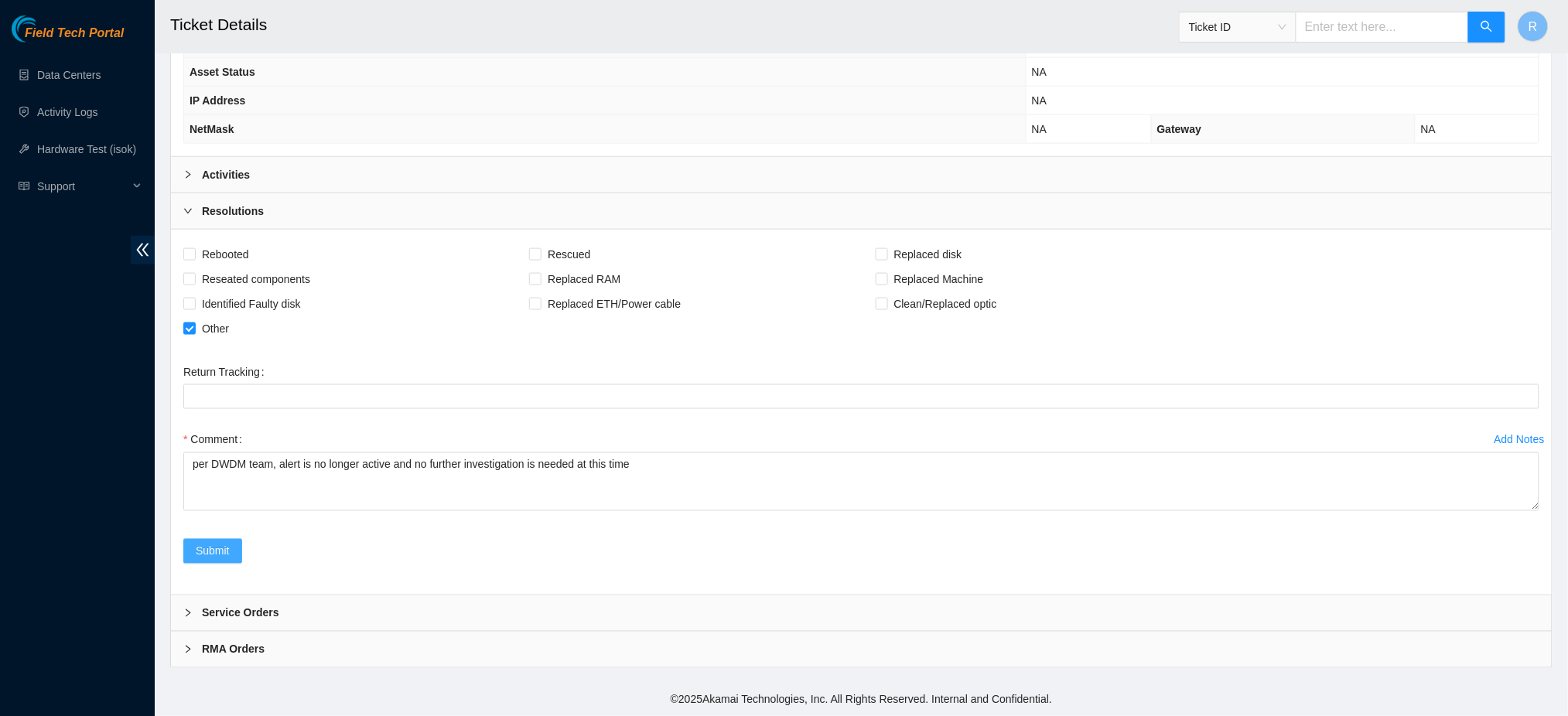
click at [228, 549] on span "Submit" at bounding box center [212, 550] width 34 height 17
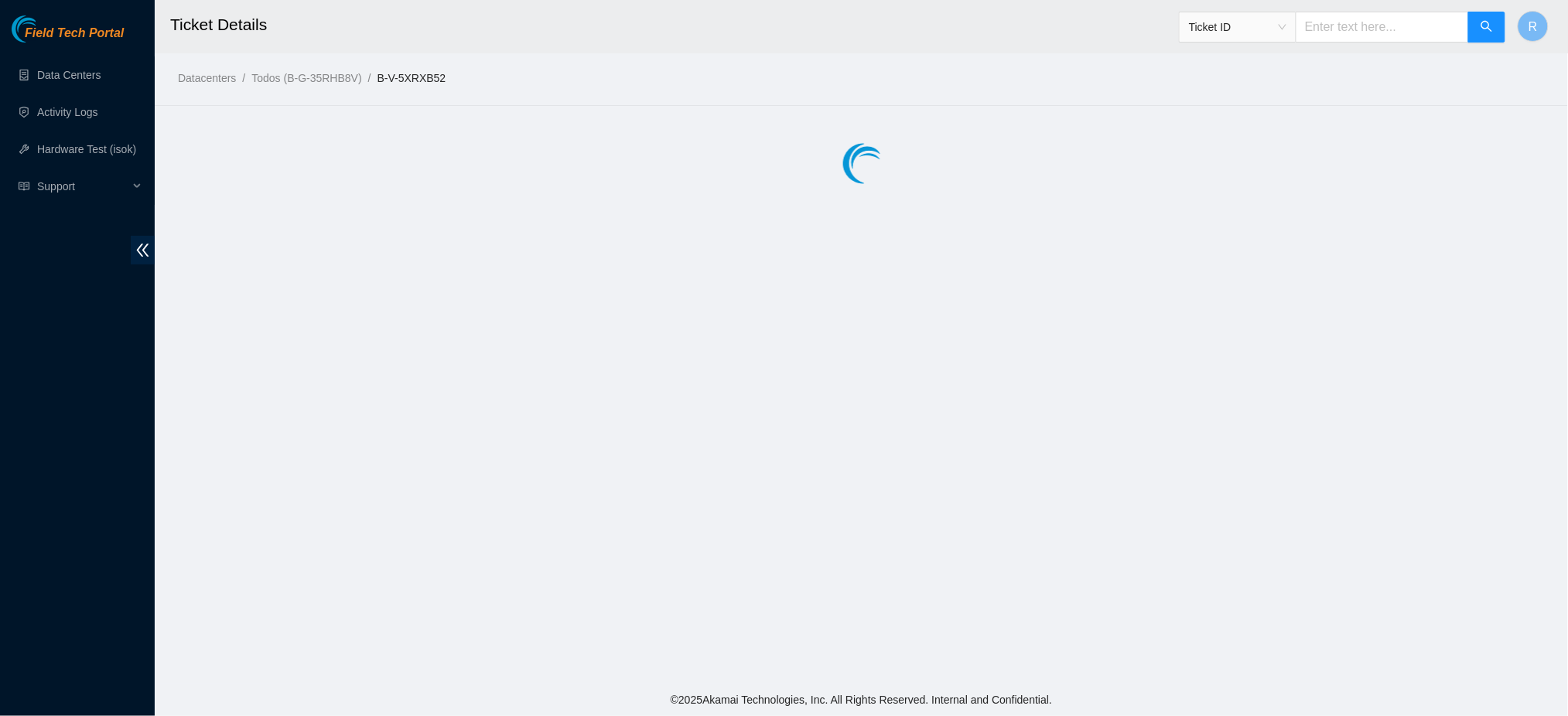
scroll to position [0, 0]
